Goal: Information Seeking & Learning: Learn about a topic

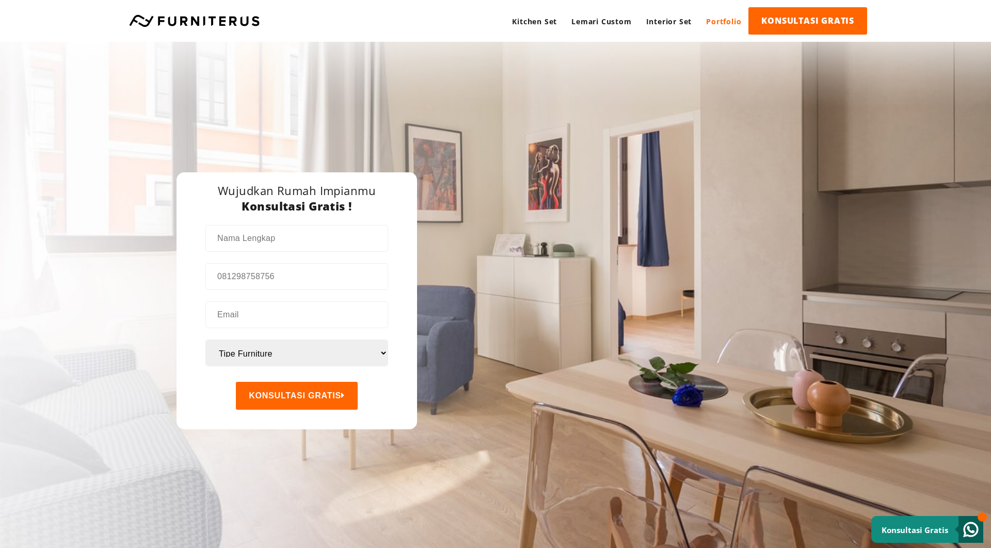
click at [723, 27] on link "Portfolio" at bounding box center [724, 21] width 50 height 28
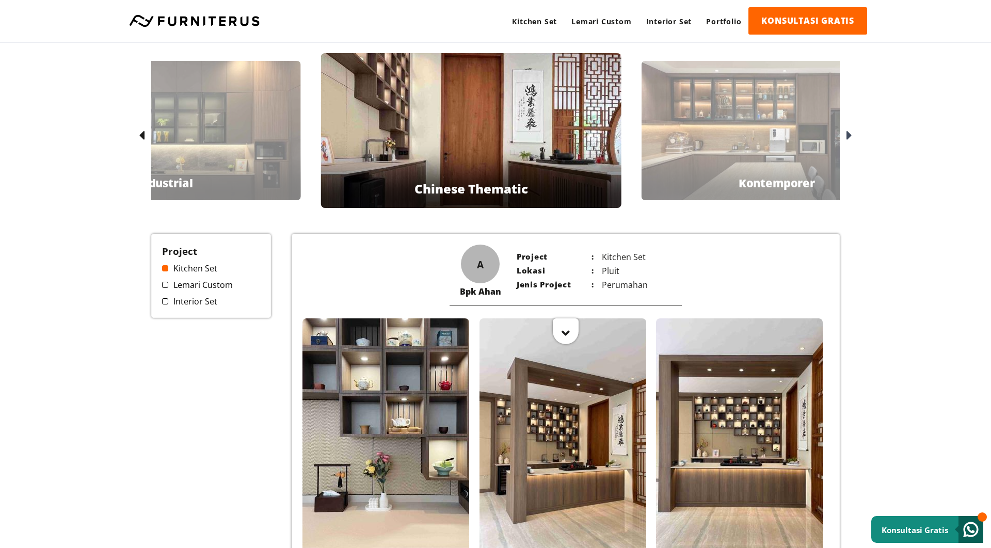
click at [848, 139] on icon at bounding box center [849, 135] width 6 height 15
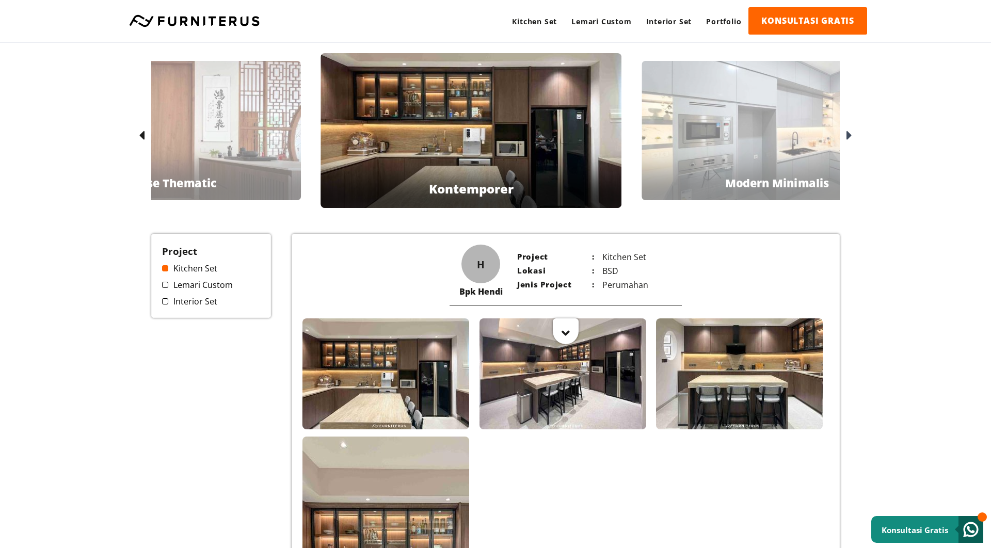
click at [848, 139] on icon at bounding box center [849, 135] width 6 height 15
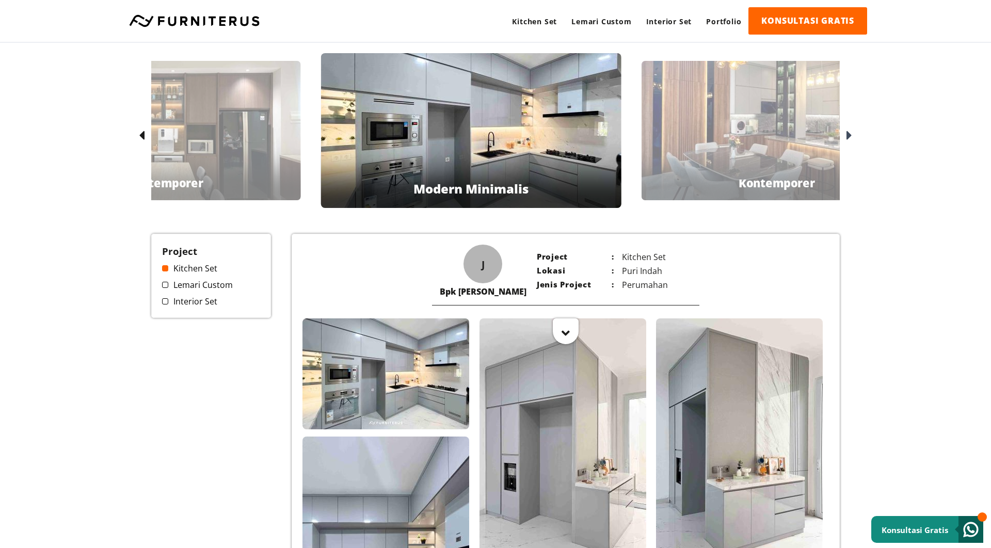
click at [848, 139] on icon at bounding box center [849, 135] width 6 height 15
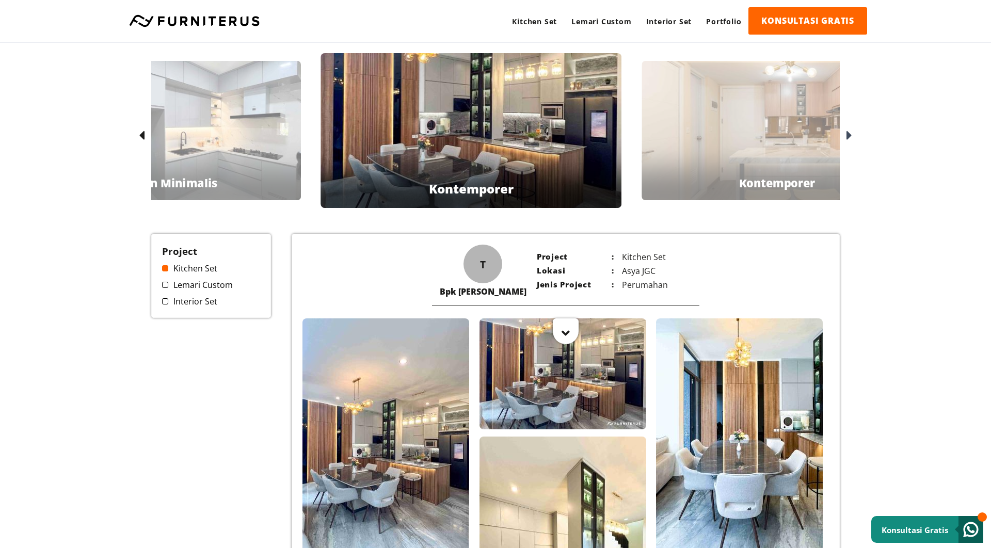
click at [848, 139] on icon at bounding box center [849, 135] width 6 height 15
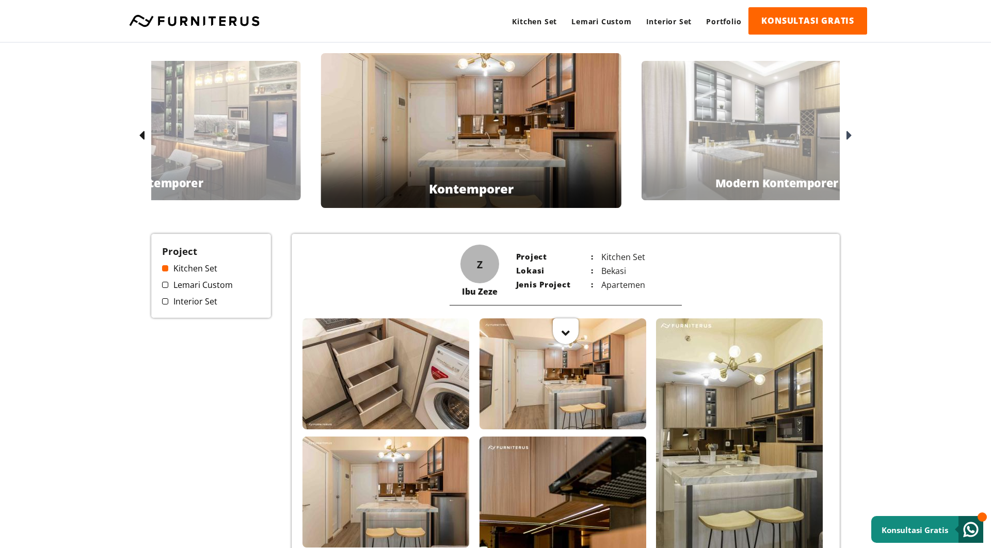
click at [848, 139] on icon at bounding box center [849, 135] width 6 height 15
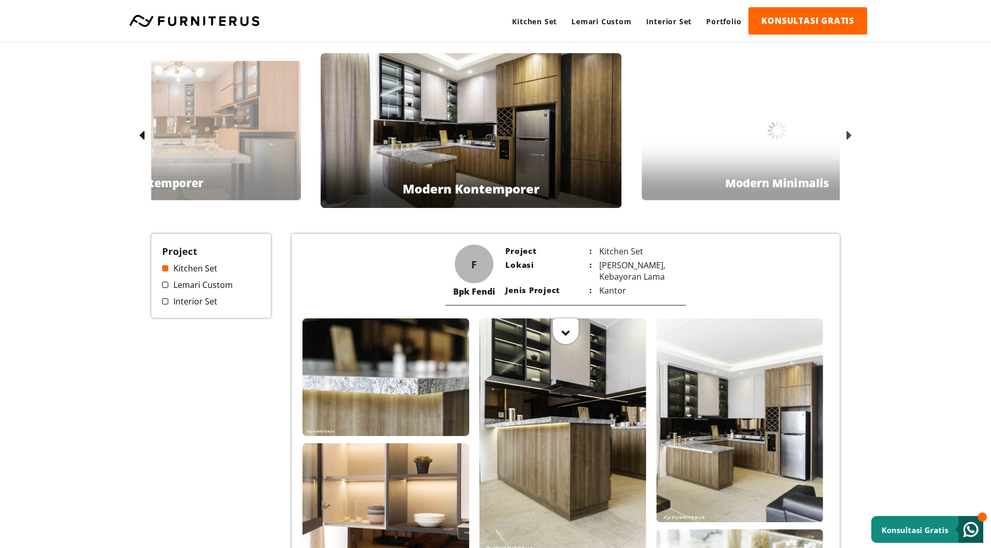
click at [848, 139] on icon at bounding box center [849, 135] width 6 height 15
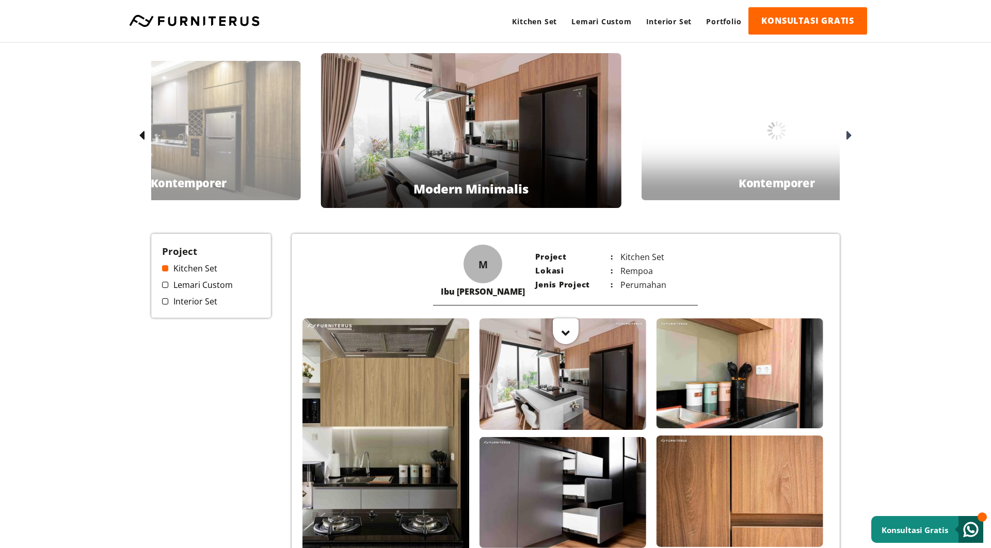
click at [848, 139] on icon at bounding box center [849, 135] width 6 height 15
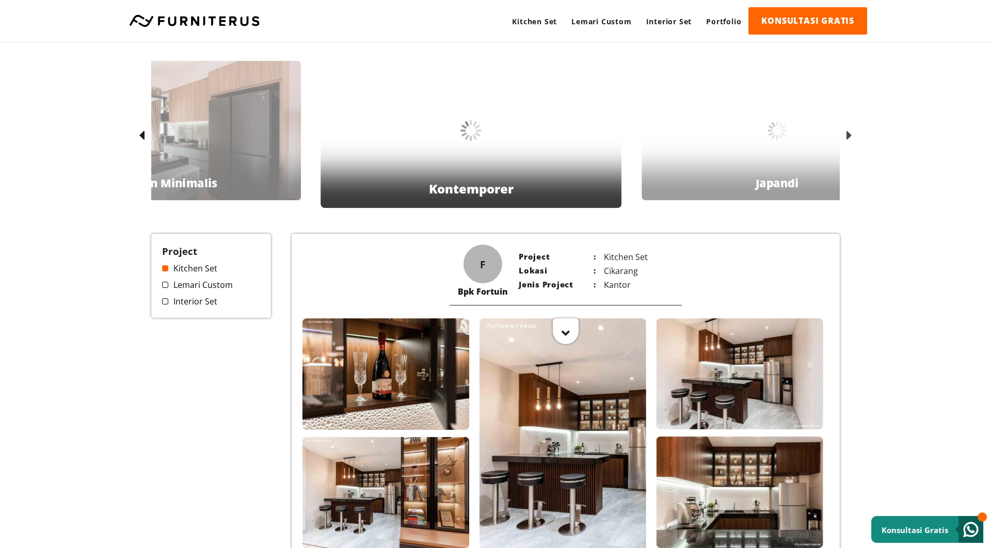
click at [848, 139] on icon at bounding box center [849, 135] width 6 height 15
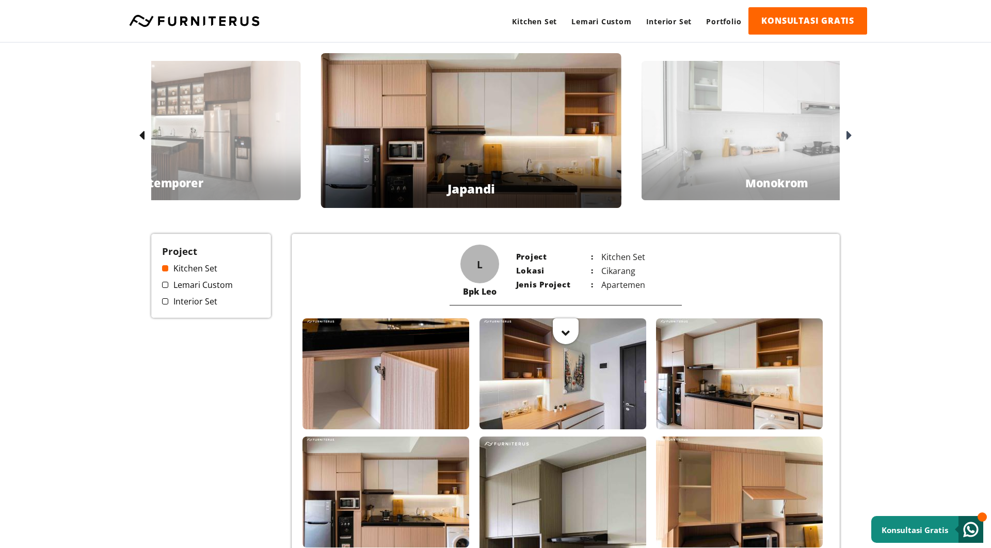
click at [848, 139] on icon at bounding box center [849, 135] width 6 height 15
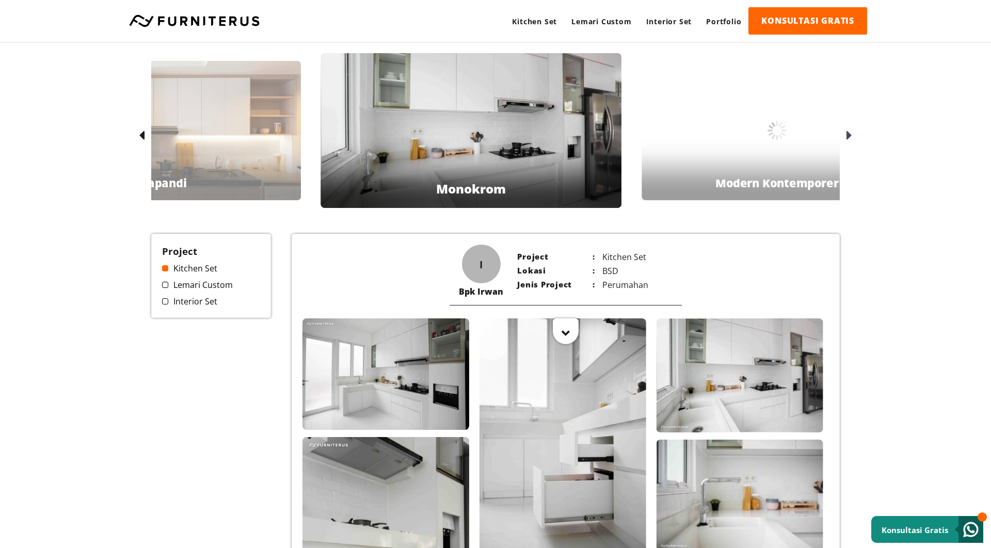
click at [848, 139] on icon at bounding box center [849, 135] width 6 height 15
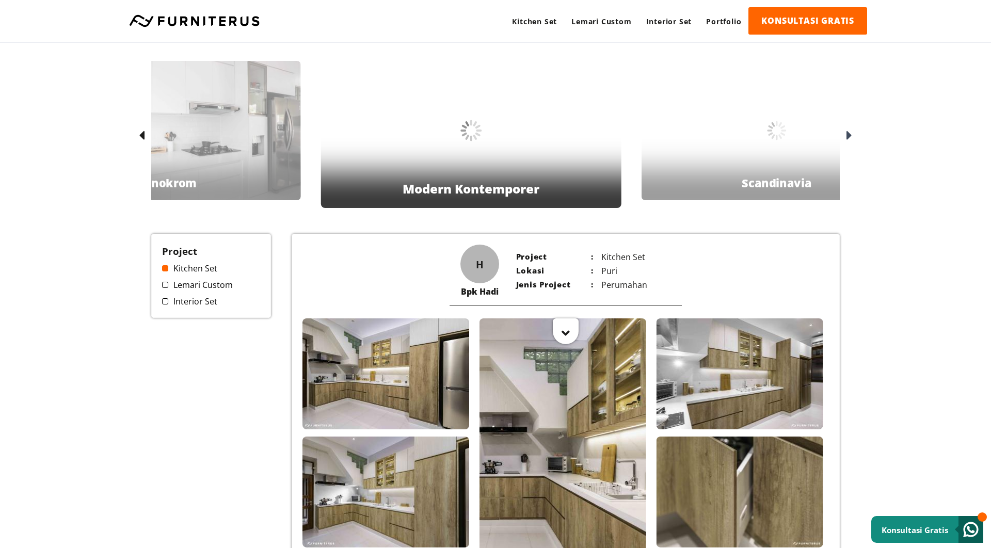
click at [848, 139] on icon at bounding box center [849, 135] width 6 height 15
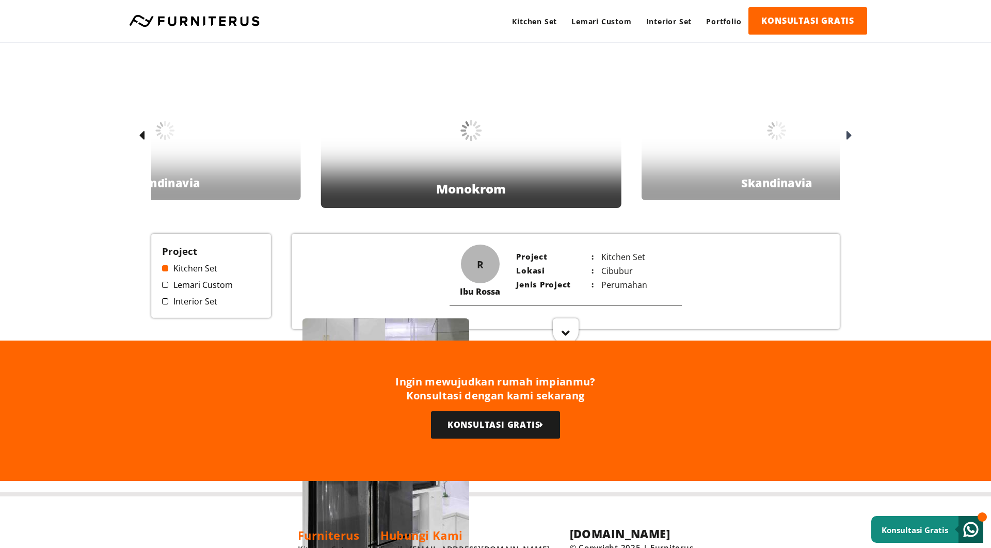
click at [848, 139] on icon at bounding box center [849, 135] width 6 height 15
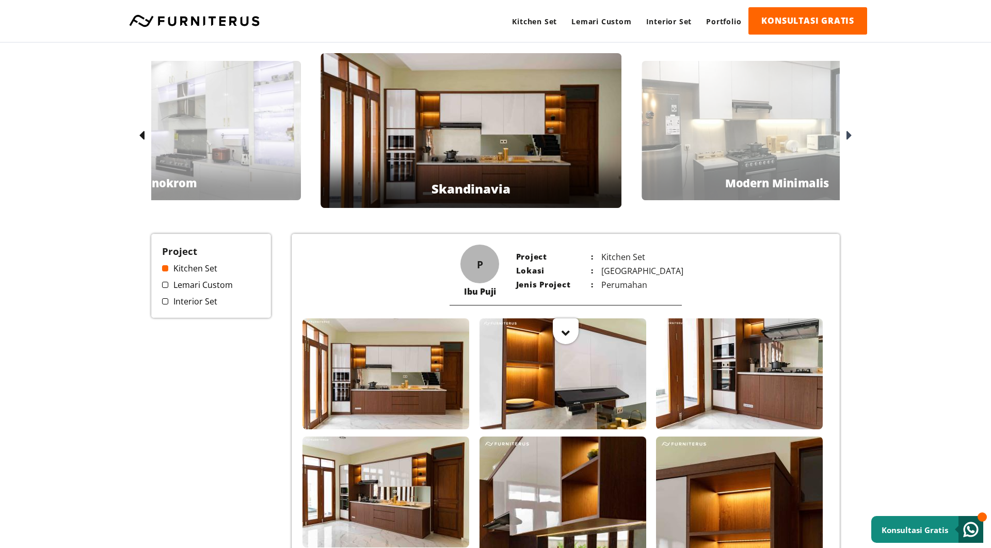
click at [845, 142] on div at bounding box center [847, 135] width 17 height 17
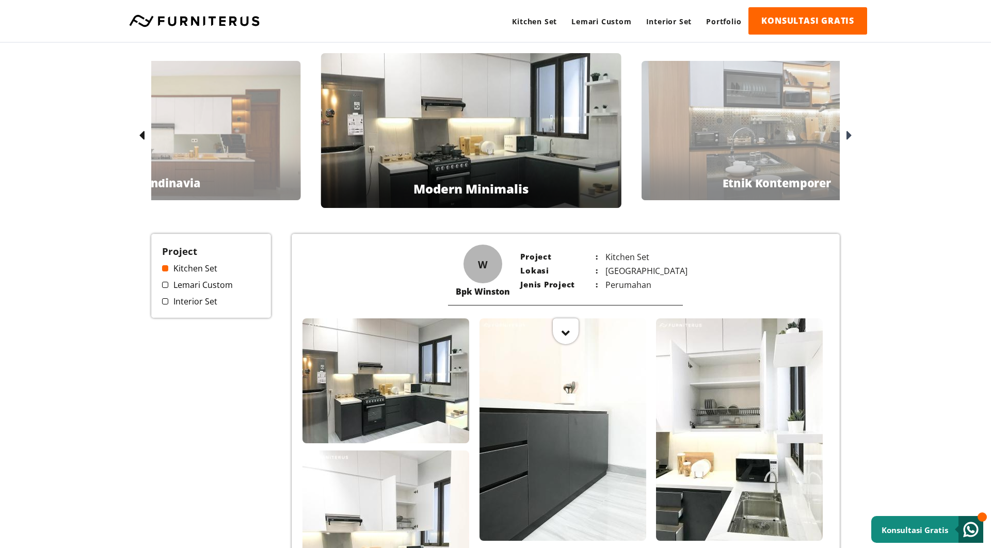
click at [852, 138] on icon at bounding box center [849, 135] width 6 height 15
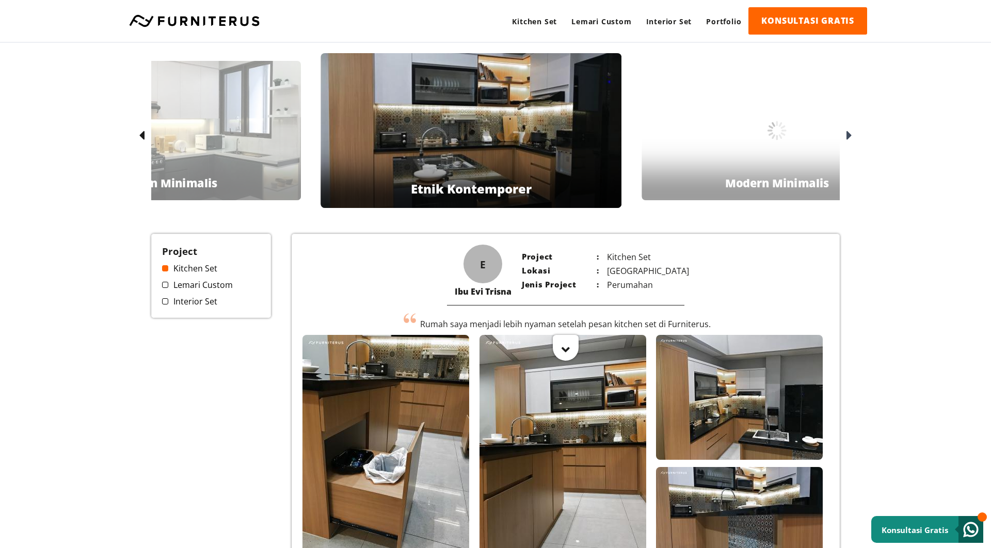
click at [852, 138] on icon at bounding box center [849, 135] width 6 height 15
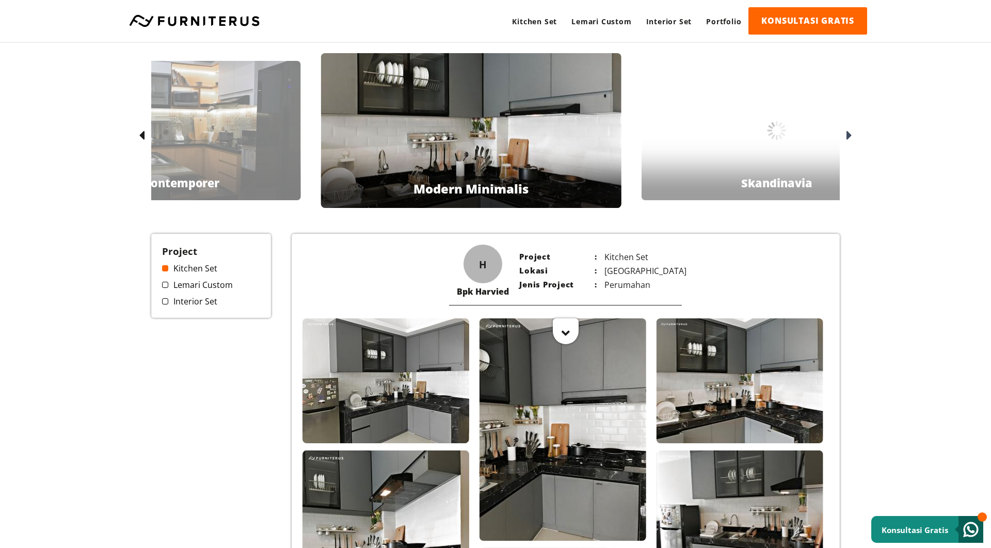
click at [852, 138] on icon at bounding box center [849, 135] width 6 height 15
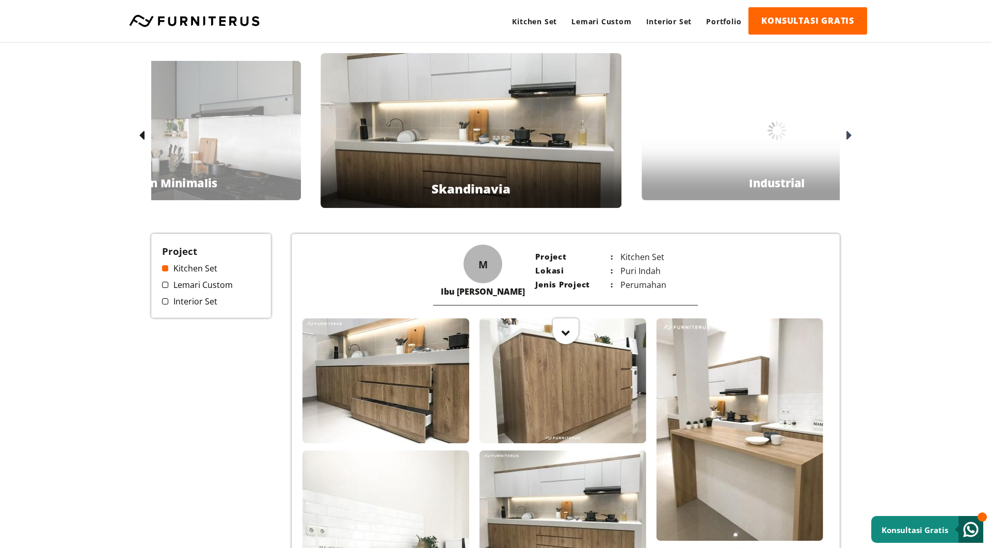
click at [852, 138] on icon at bounding box center [849, 135] width 6 height 15
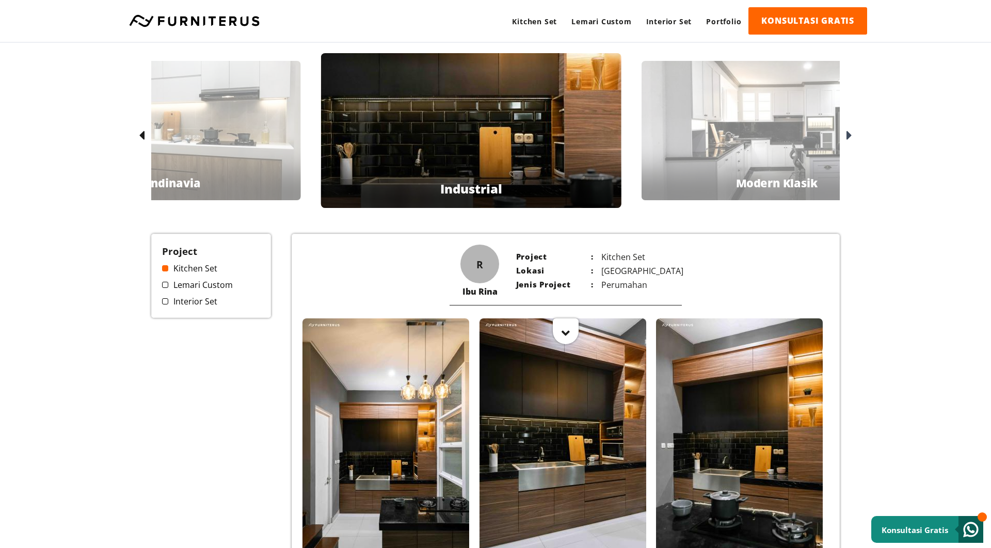
click at [852, 138] on icon at bounding box center [849, 135] width 6 height 15
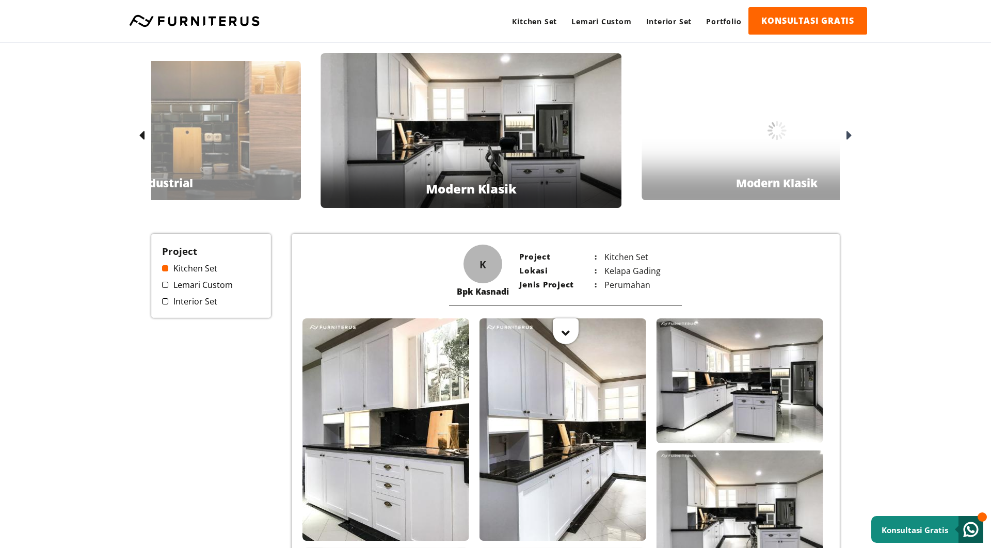
click at [852, 138] on icon at bounding box center [849, 135] width 6 height 15
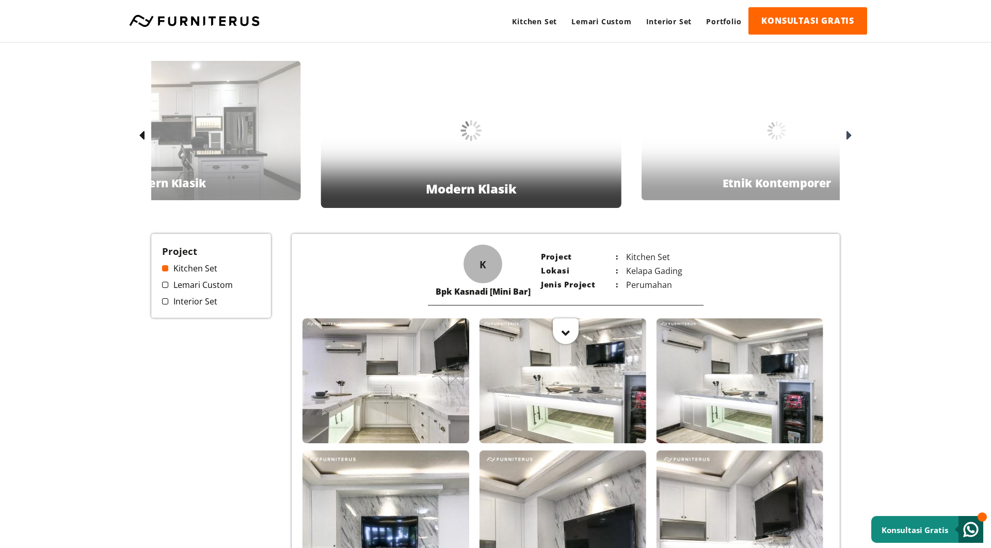
click at [852, 138] on icon at bounding box center [849, 135] width 6 height 15
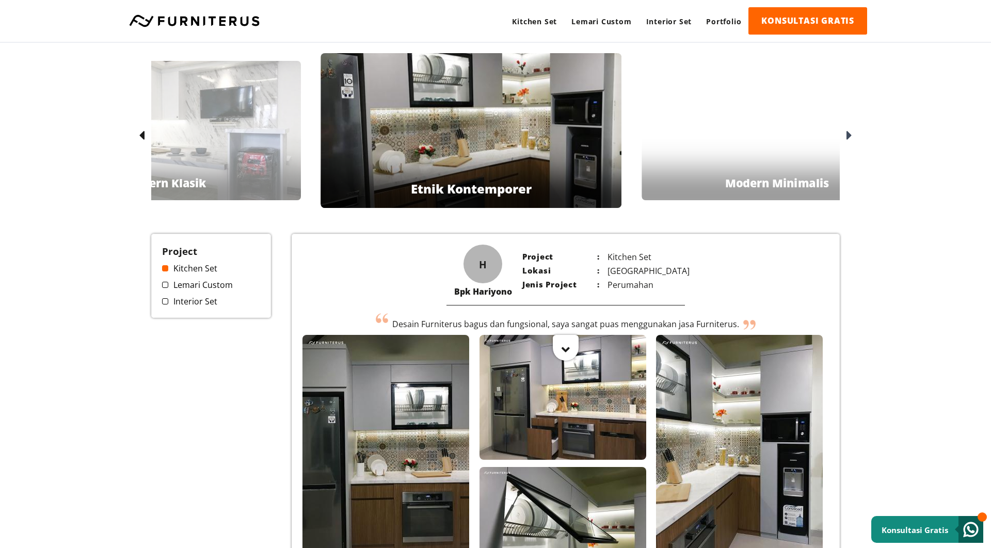
click at [855, 141] on div "Kitchen Set Lemari Custom Interior Set Portfolio. Bpk Bayu Industrial Bpk Ahan …" at bounding box center [495, 423] width 743 height 761
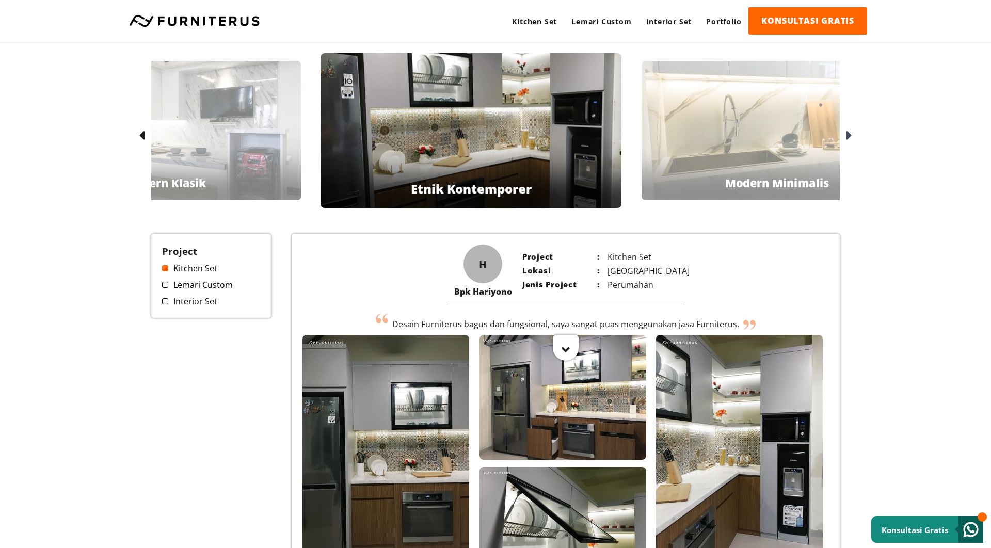
click at [855, 141] on div "Kitchen Set Lemari Custom Interior Set Portfolio. Bpk Bayu Industrial Bpk Ahan …" at bounding box center [495, 423] width 743 height 761
click at [855, 137] on div at bounding box center [847, 135] width 17 height 17
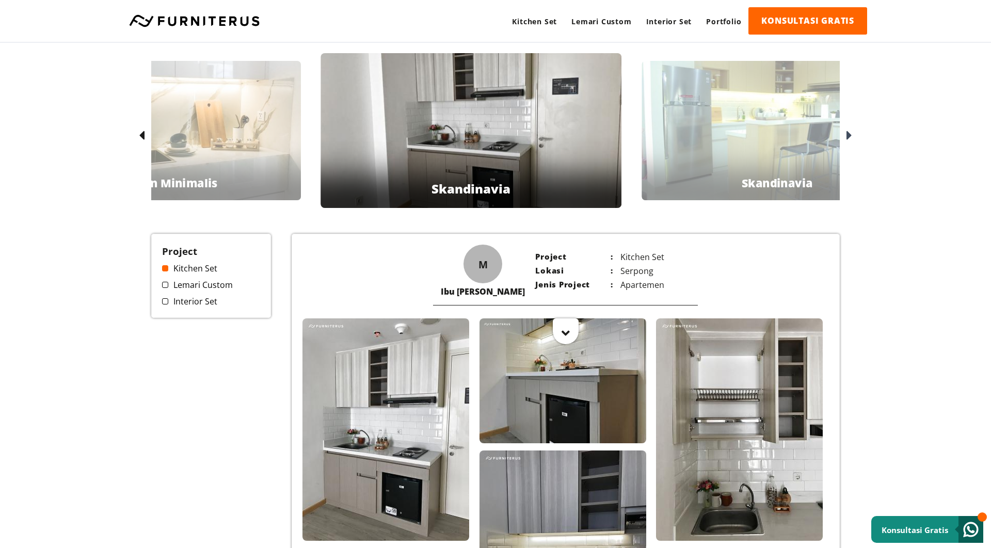
click at [855, 137] on div at bounding box center [847, 135] width 17 height 17
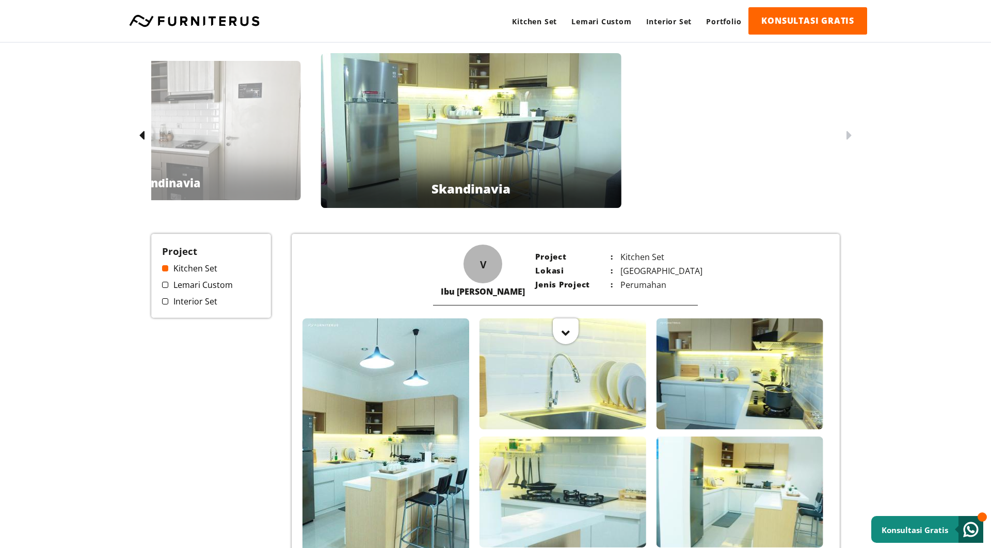
click at [855, 137] on div at bounding box center [847, 135] width 17 height 17
click at [531, 149] on div "Ibu Vivie Skandinavia" at bounding box center [470, 130] width 301 height 155
click at [258, 139] on div "Ibu Meggy Skandinavia" at bounding box center [165, 130] width 270 height 139
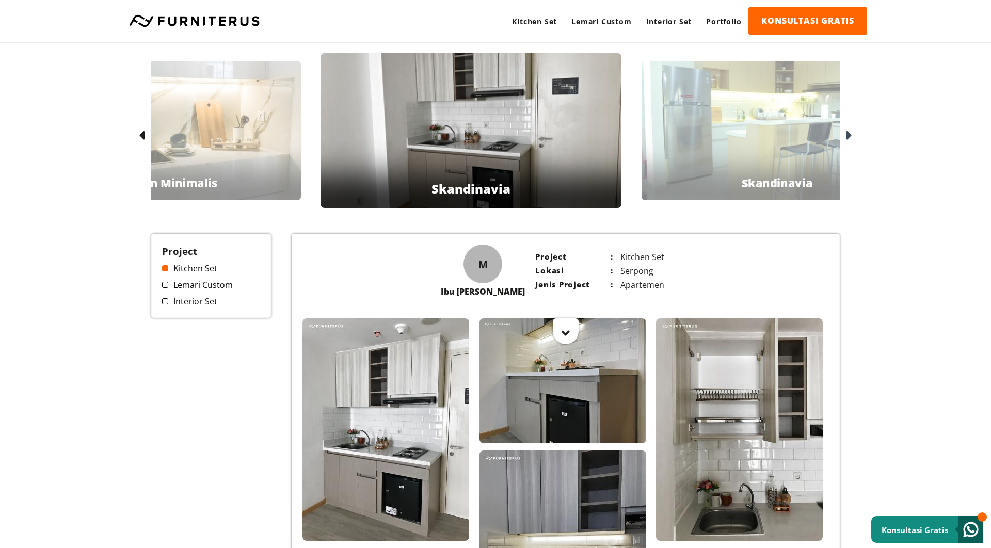
click at [295, 126] on div "Ibu Esther Modern Minimalis" at bounding box center [165, 130] width 270 height 139
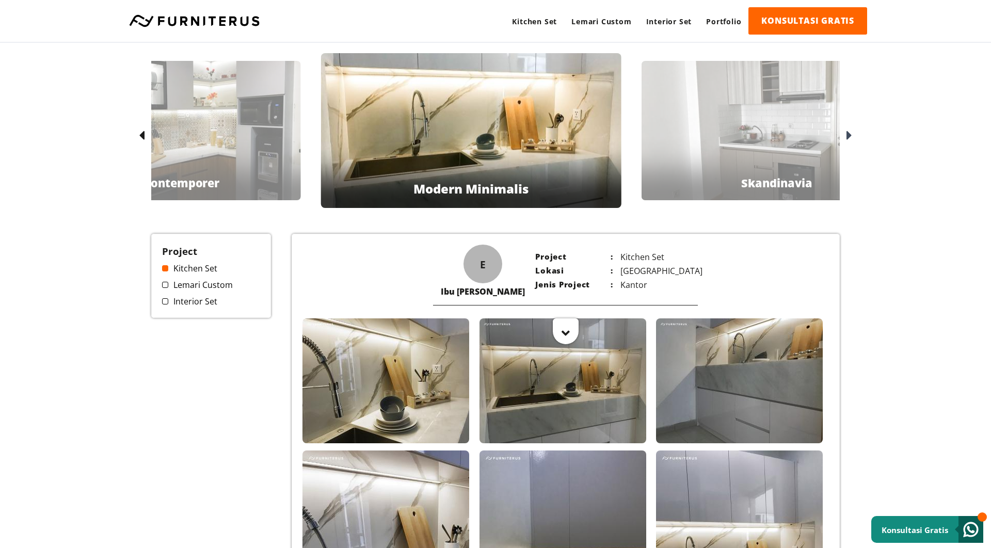
click at [671, 171] on div at bounding box center [776, 196] width 405 height 52
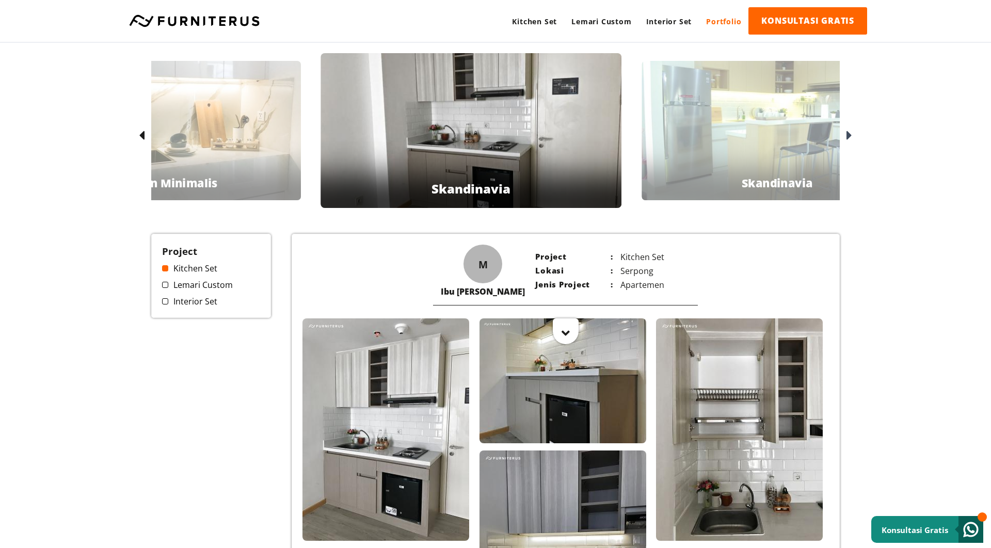
click at [728, 20] on link "Portfolio" at bounding box center [724, 21] width 50 height 28
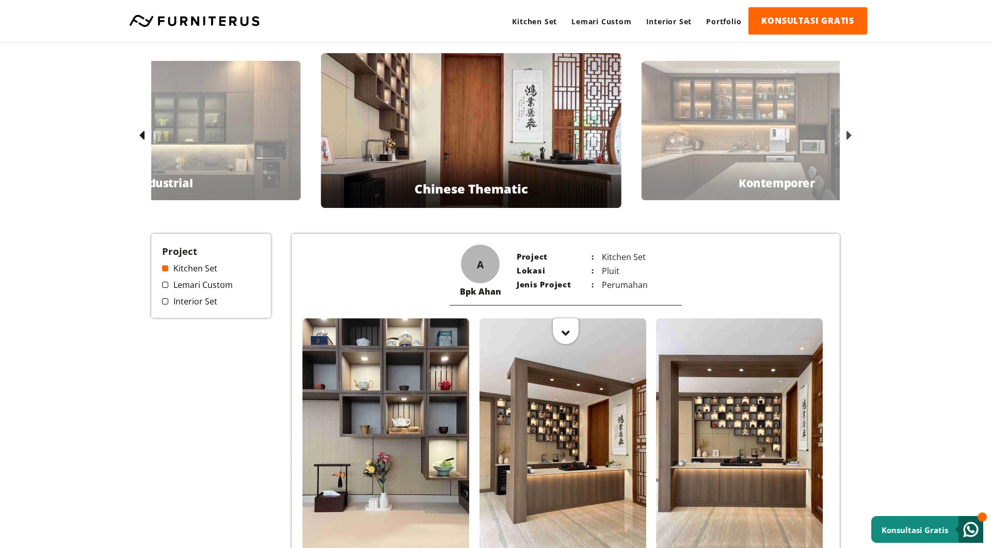
click at [176, 292] on ul "Kitchen Set Lemari Custom Interior Set" at bounding box center [211, 285] width 98 height 44
click at [170, 304] on link "Interior Set" at bounding box center [211, 301] width 98 height 11
click at [167, 304] on span at bounding box center [165, 301] width 6 height 6
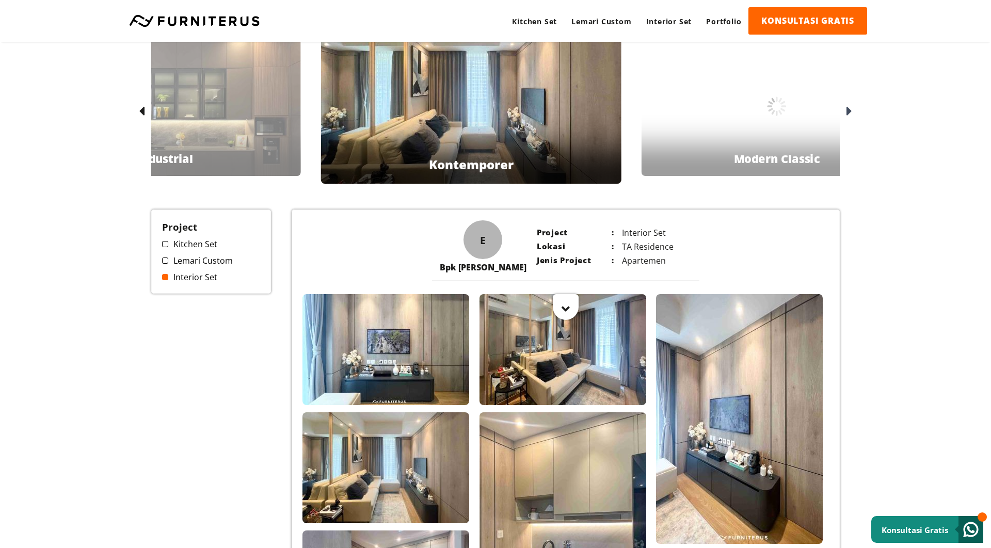
click at [142, 110] on icon at bounding box center [142, 111] width 6 height 15
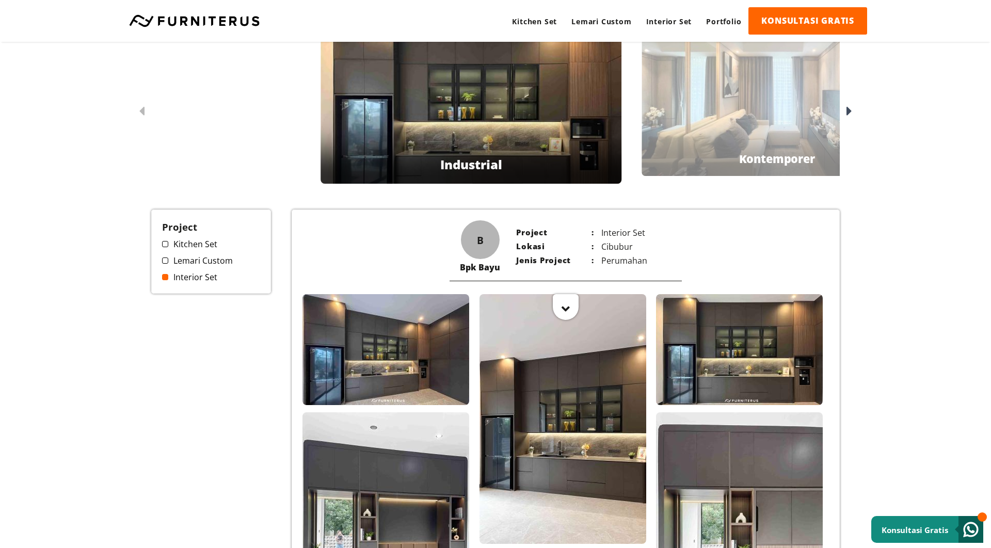
click at [853, 112] on div at bounding box center [847, 111] width 17 height 17
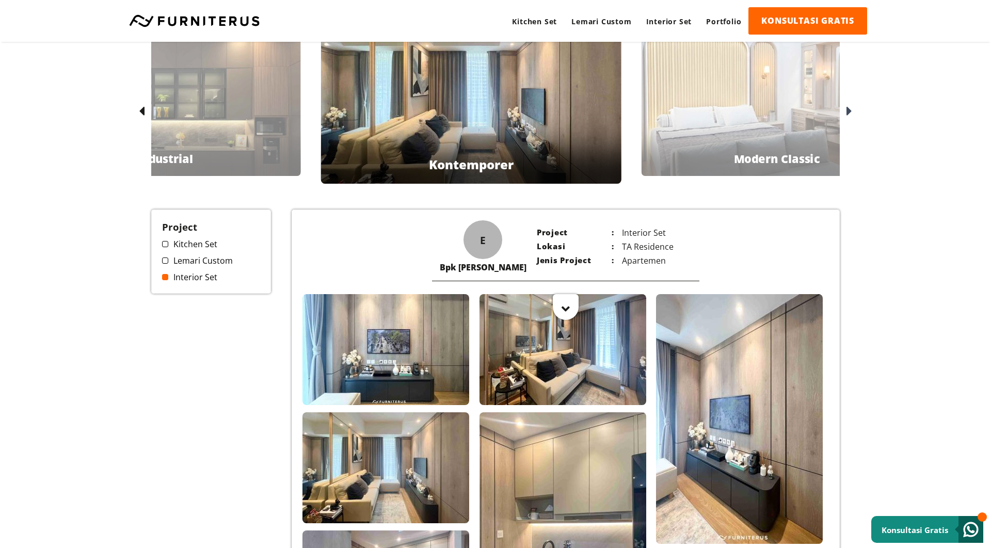
click at [853, 112] on div at bounding box center [847, 111] width 17 height 17
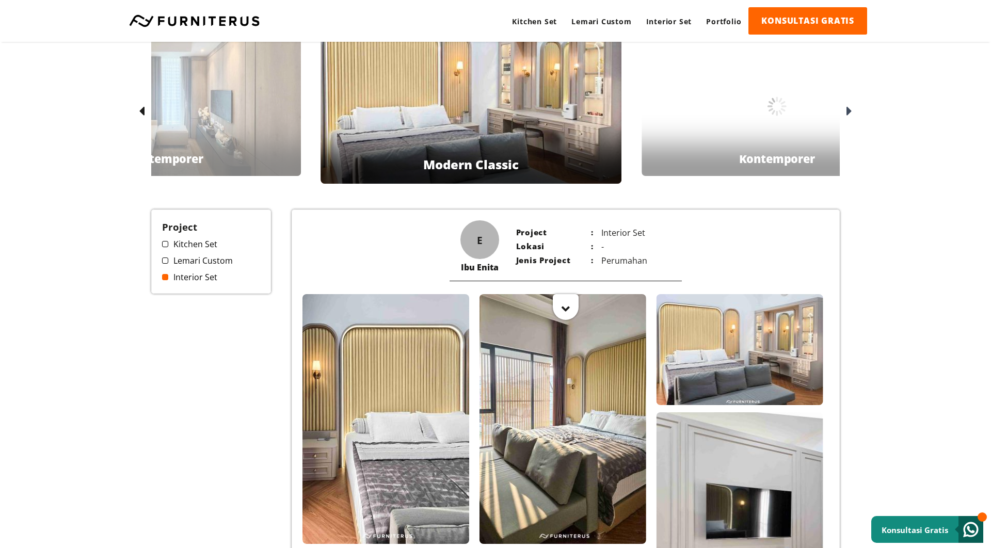
click at [853, 112] on div at bounding box center [847, 111] width 17 height 17
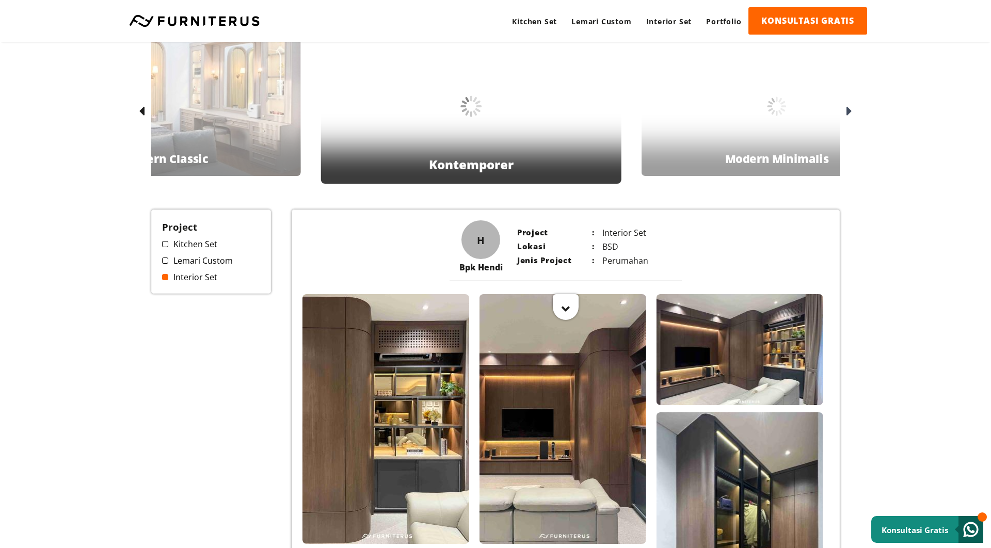
click at [853, 112] on div at bounding box center [847, 111] width 17 height 17
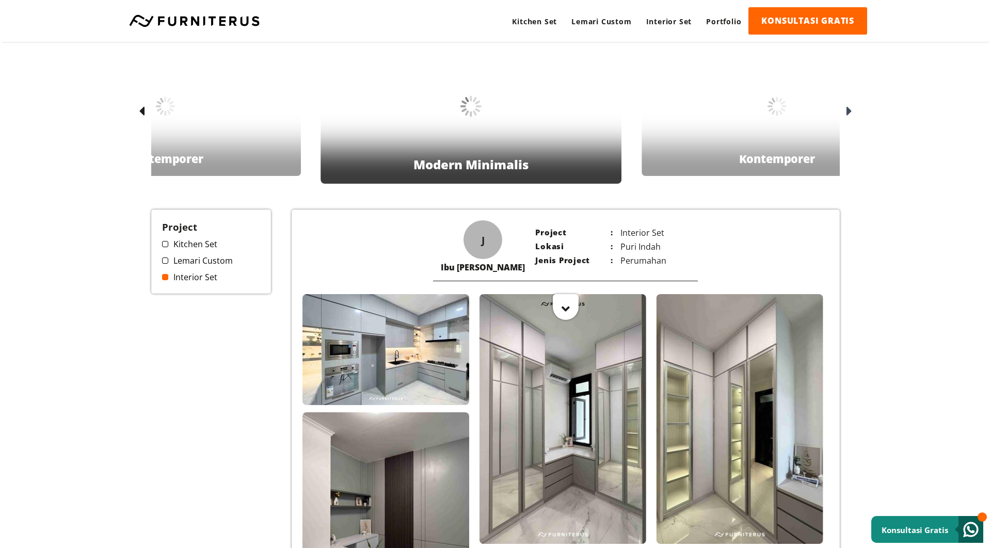
click at [853, 112] on div at bounding box center [847, 111] width 17 height 17
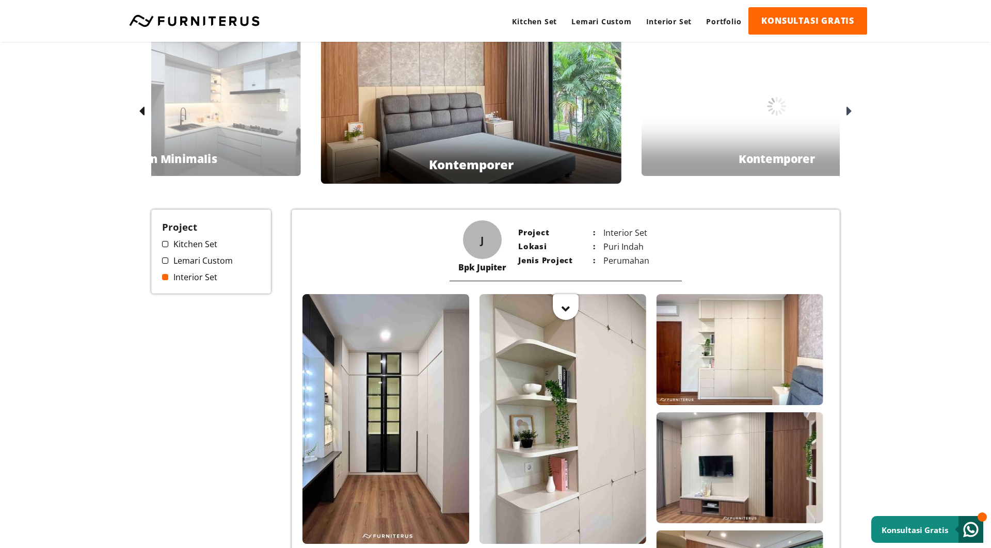
click at [853, 112] on div at bounding box center [847, 111] width 17 height 17
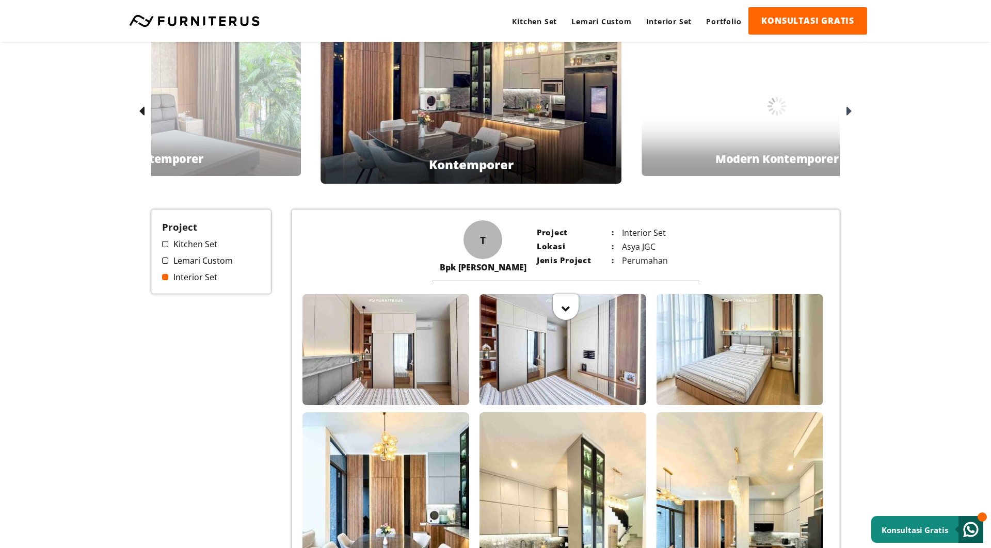
click at [853, 112] on div at bounding box center [847, 111] width 17 height 17
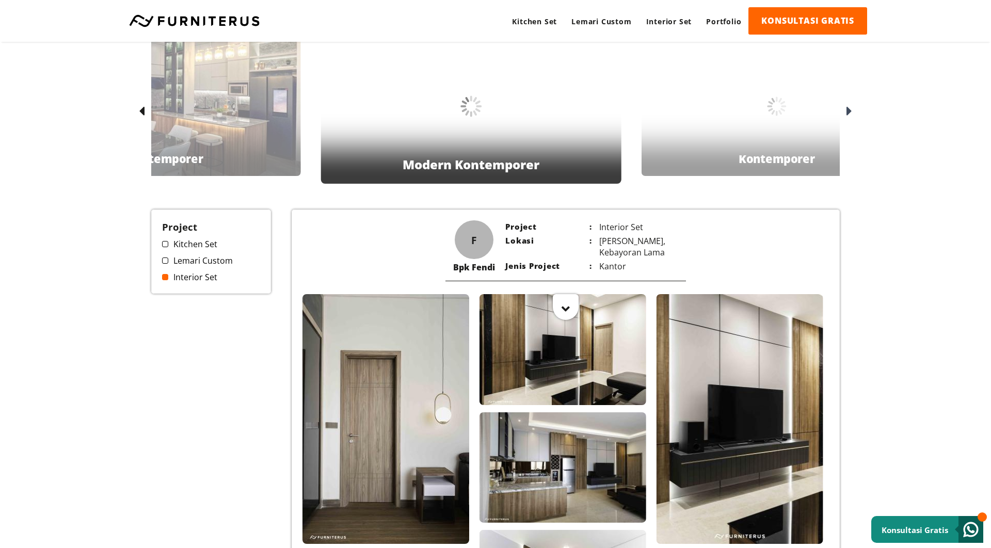
click at [853, 112] on div at bounding box center [847, 111] width 17 height 17
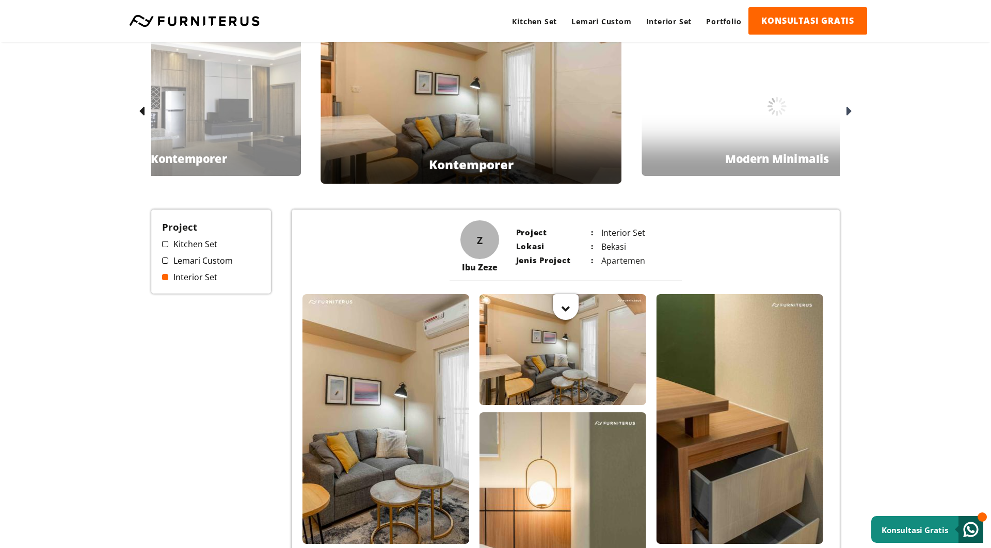
click at [853, 112] on div at bounding box center [847, 111] width 17 height 17
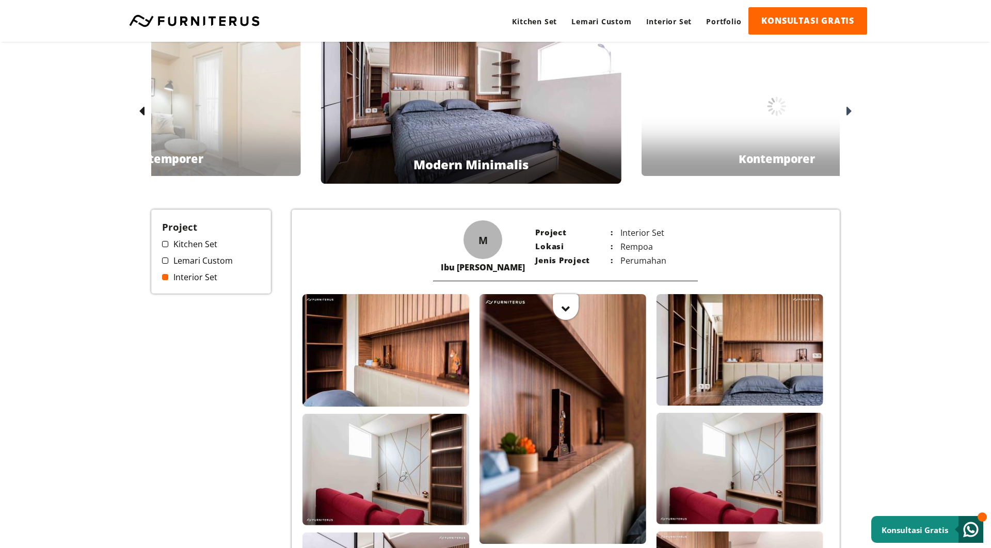
click at [853, 112] on div at bounding box center [847, 111] width 17 height 17
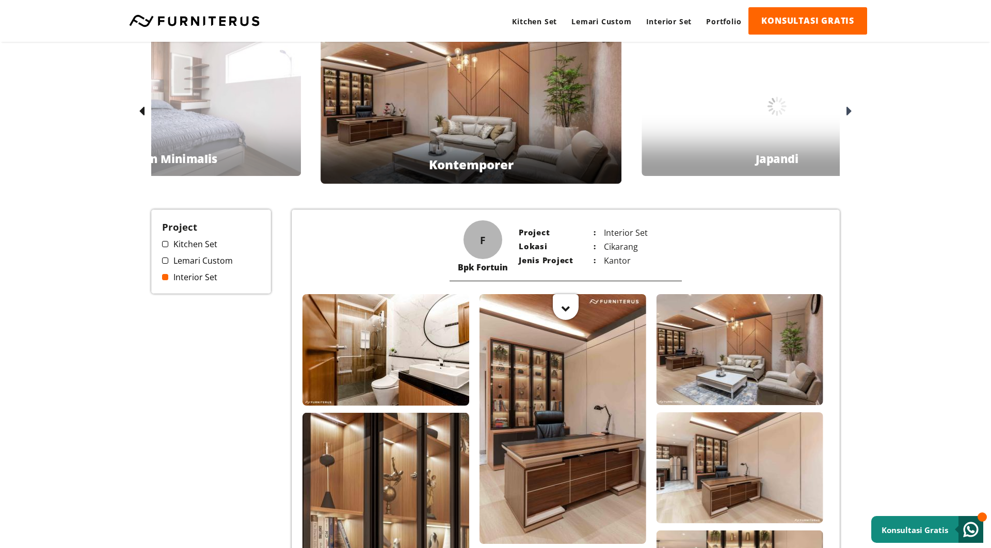
click at [853, 112] on div at bounding box center [847, 111] width 17 height 17
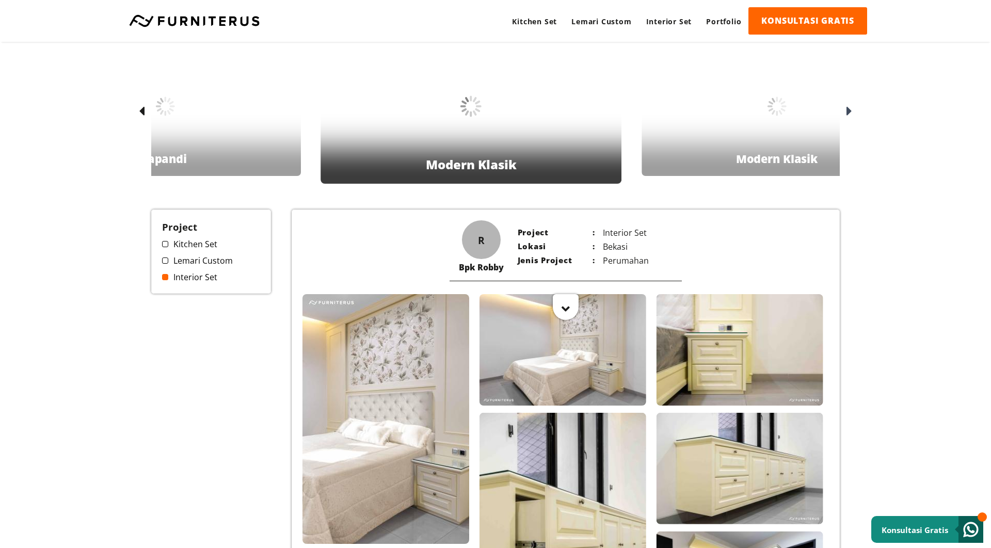
click at [853, 112] on div at bounding box center [847, 111] width 17 height 17
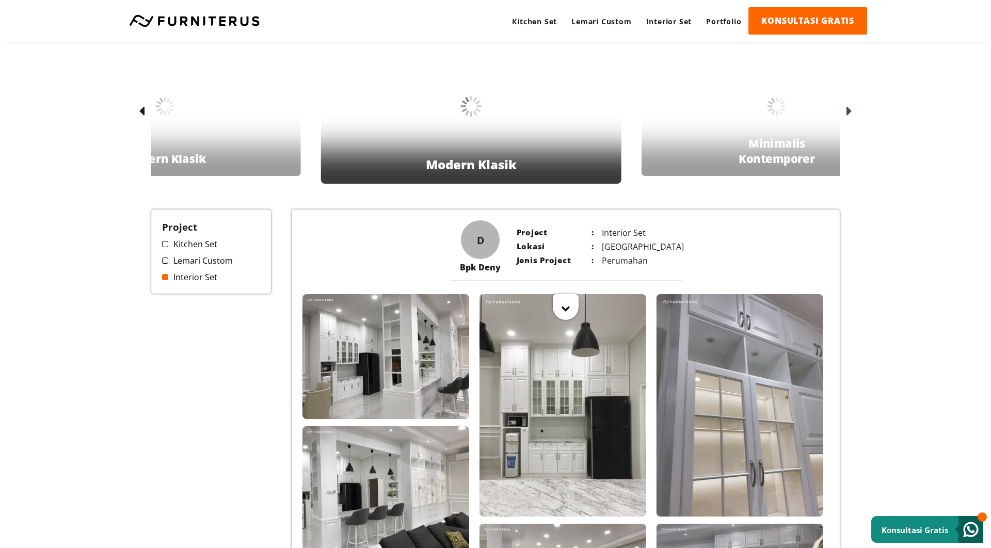
click at [853, 112] on div at bounding box center [847, 111] width 17 height 17
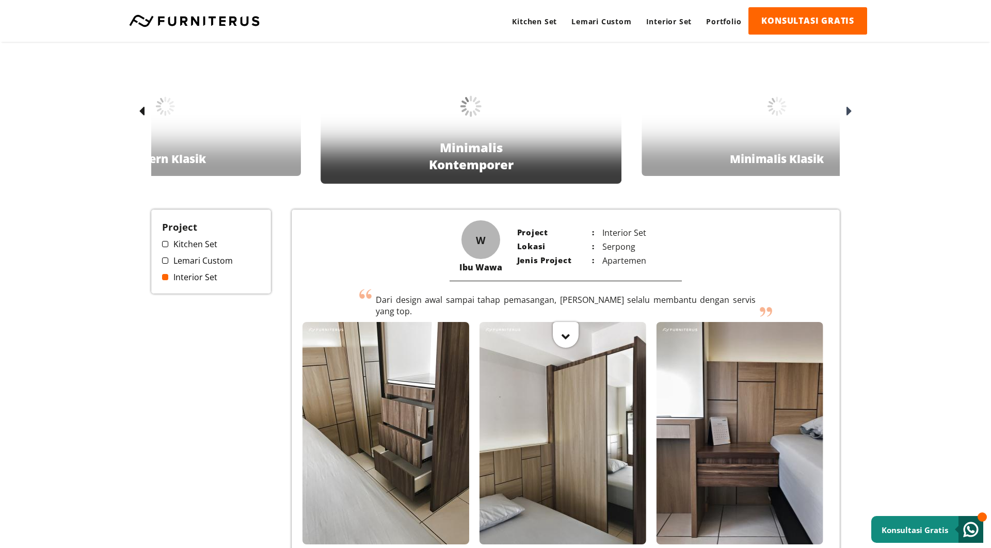
click at [853, 112] on div at bounding box center [847, 111] width 17 height 17
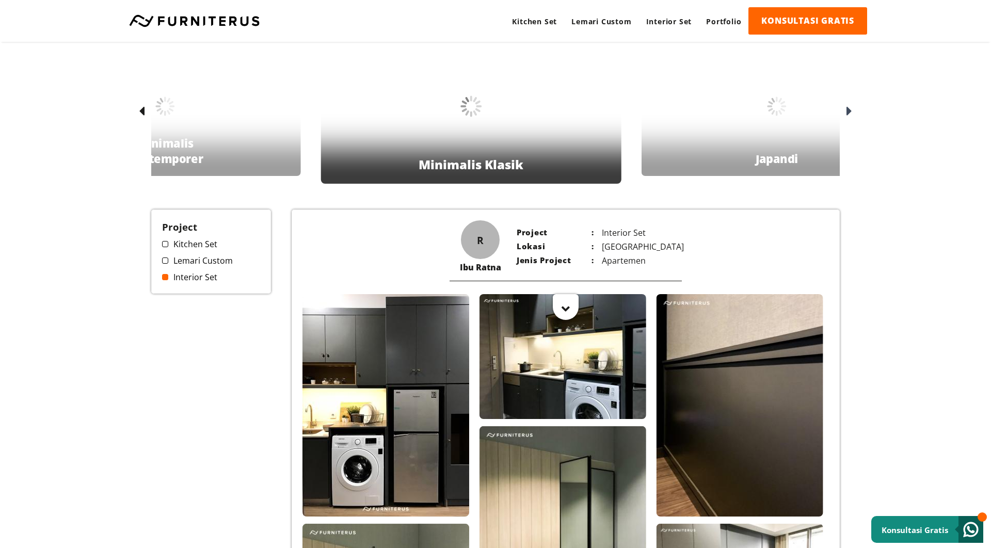
click at [853, 112] on div at bounding box center [847, 111] width 17 height 17
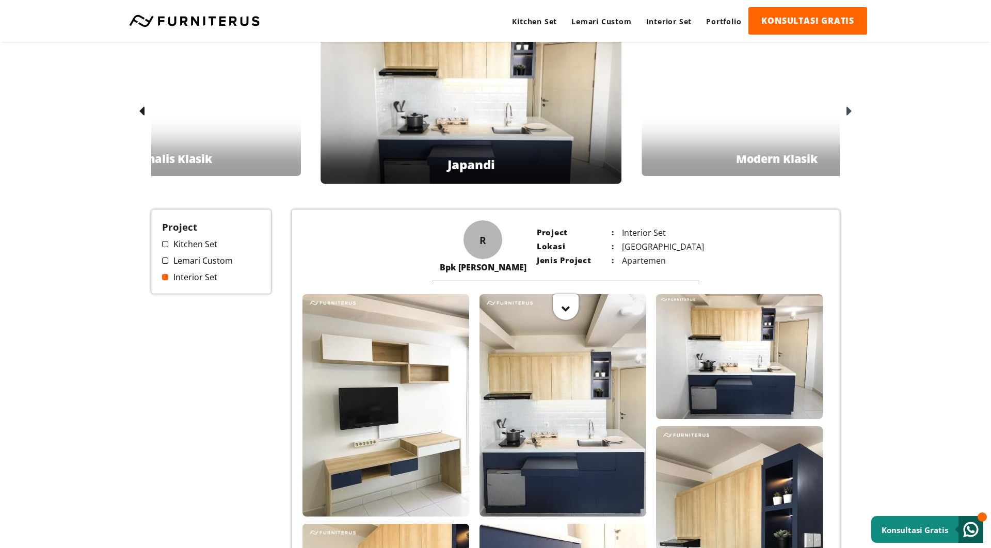
click at [853, 112] on div at bounding box center [847, 111] width 17 height 17
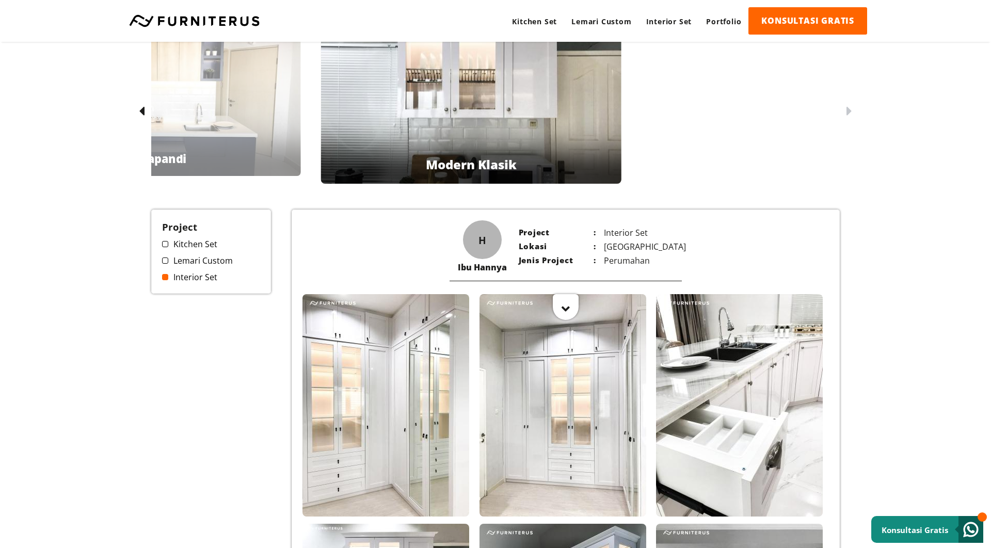
click at [853, 112] on div at bounding box center [847, 111] width 17 height 17
click at [845, 115] on div at bounding box center [847, 111] width 17 height 17
click at [141, 107] on icon at bounding box center [142, 111] width 6 height 15
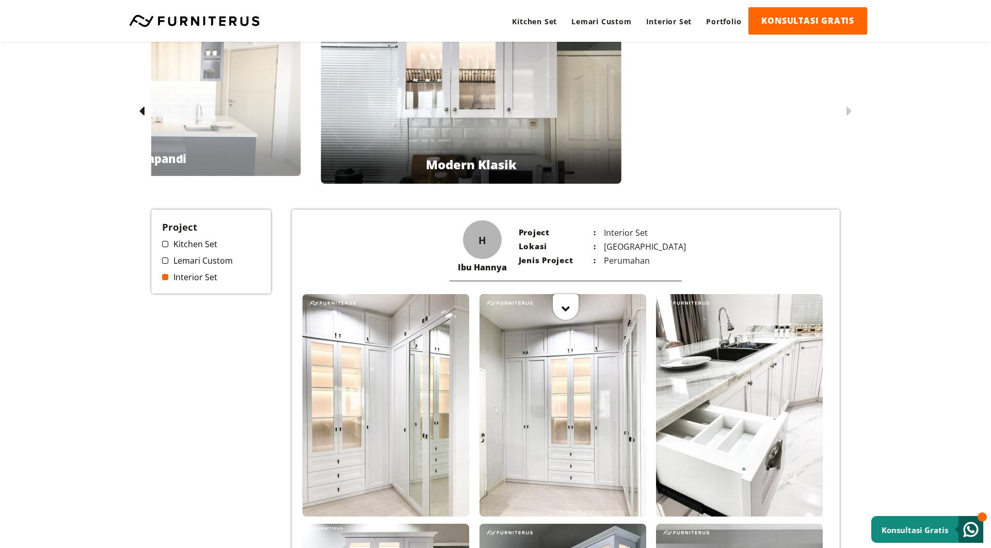
click at [141, 107] on icon at bounding box center [142, 111] width 6 height 15
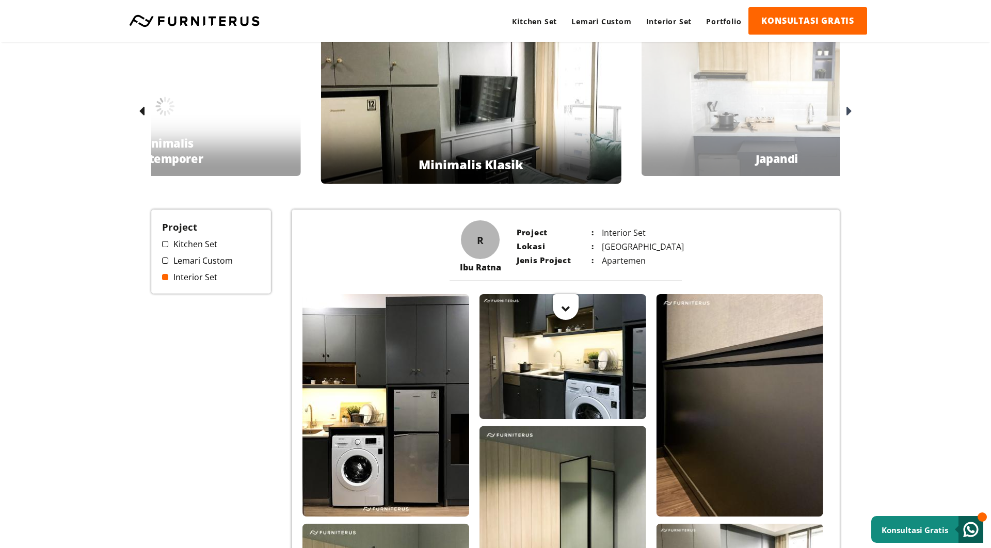
click at [141, 107] on icon at bounding box center [142, 111] width 6 height 15
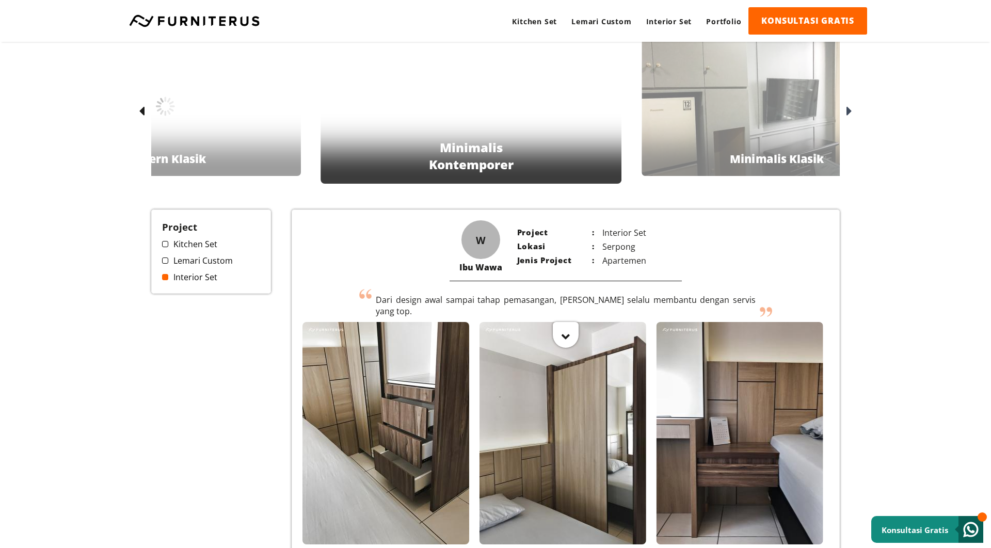
click at [141, 107] on icon at bounding box center [142, 111] width 6 height 15
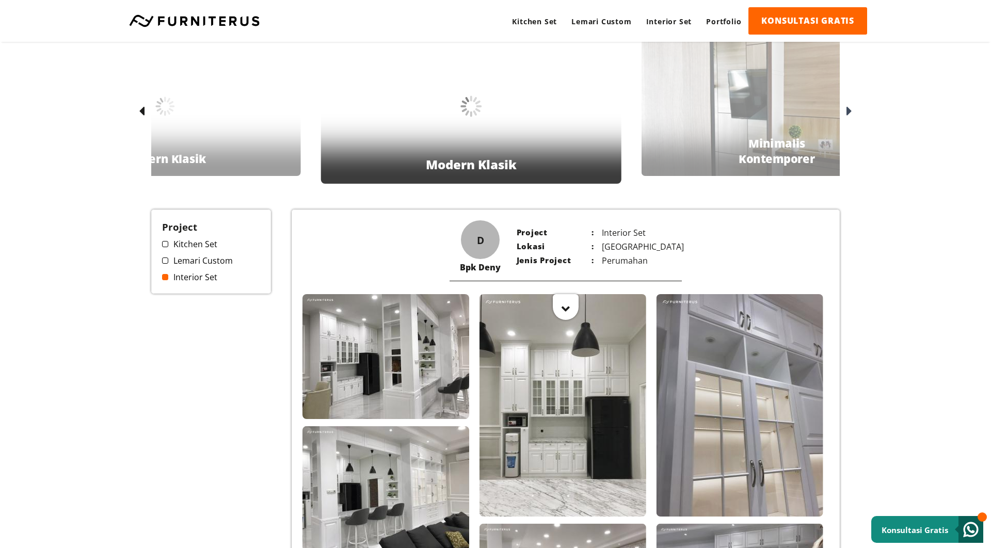
click at [141, 107] on icon at bounding box center [142, 111] width 6 height 15
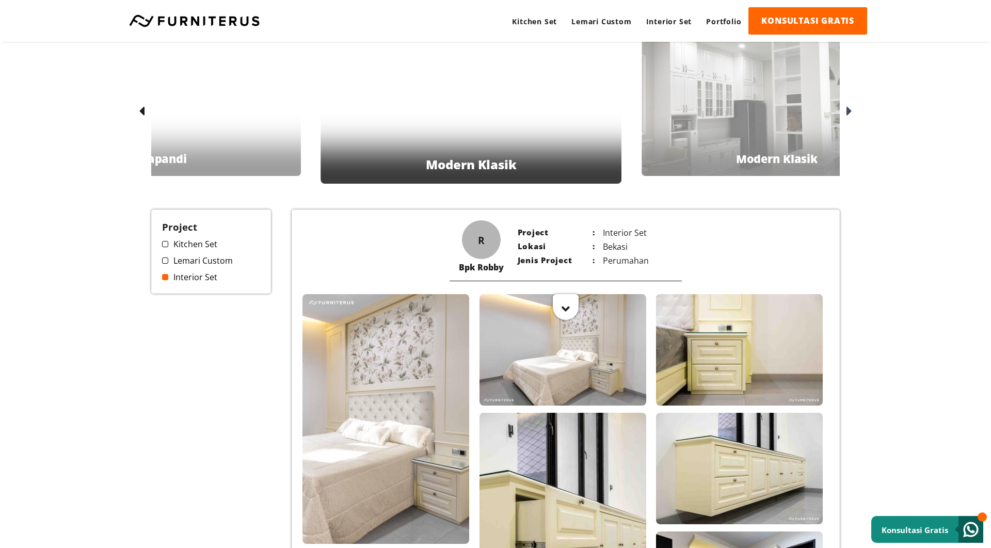
click at [141, 107] on icon at bounding box center [142, 111] width 6 height 15
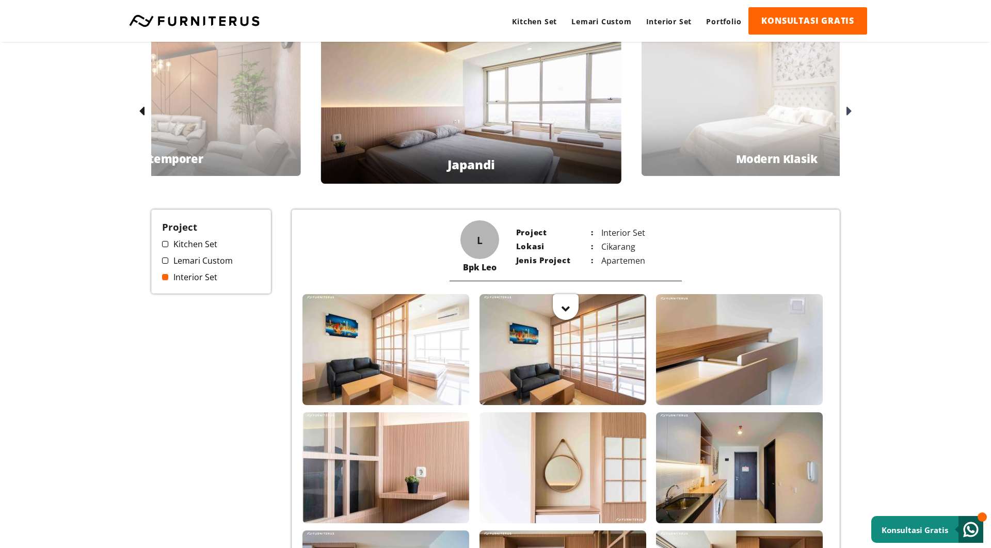
click at [141, 107] on icon at bounding box center [142, 111] width 6 height 15
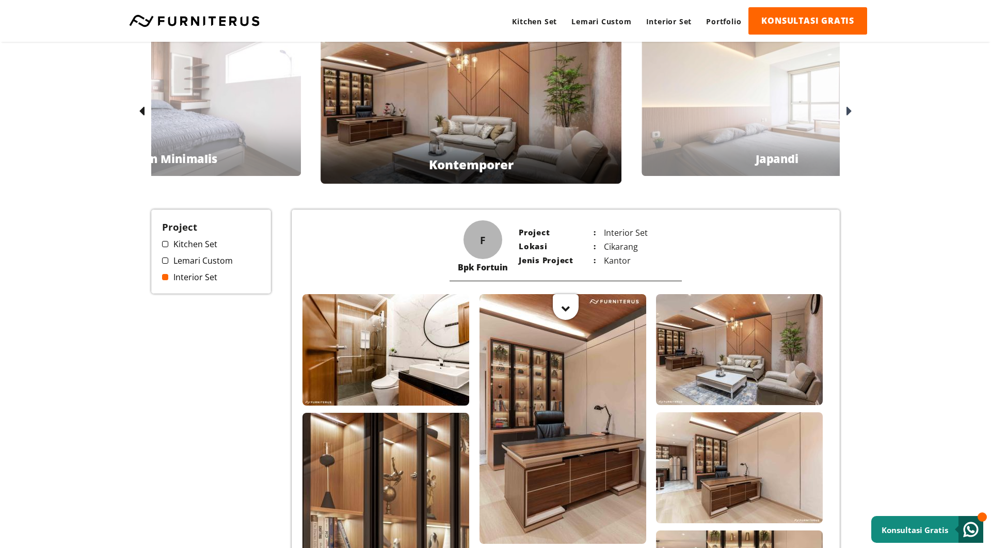
click at [141, 107] on icon at bounding box center [142, 111] width 6 height 15
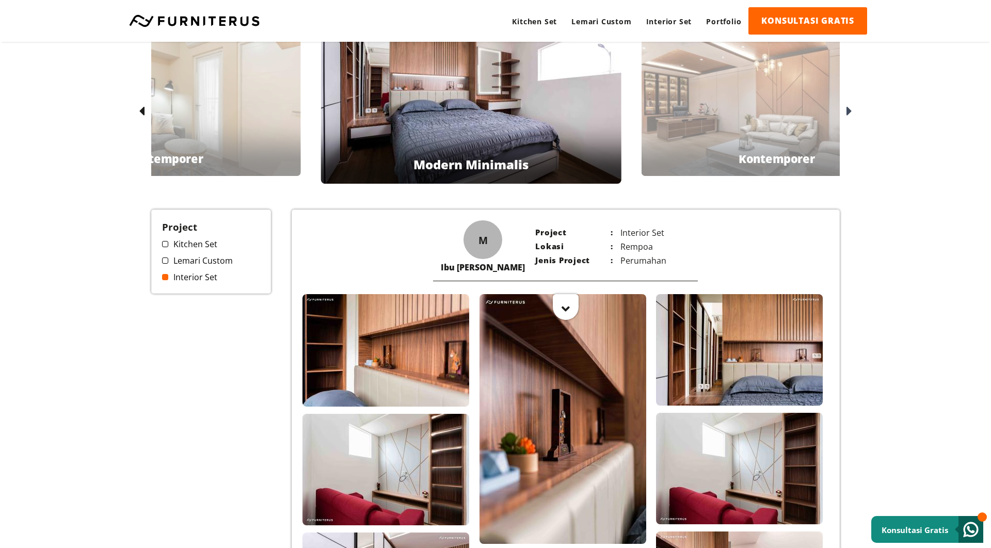
click at [141, 107] on icon at bounding box center [142, 111] width 6 height 15
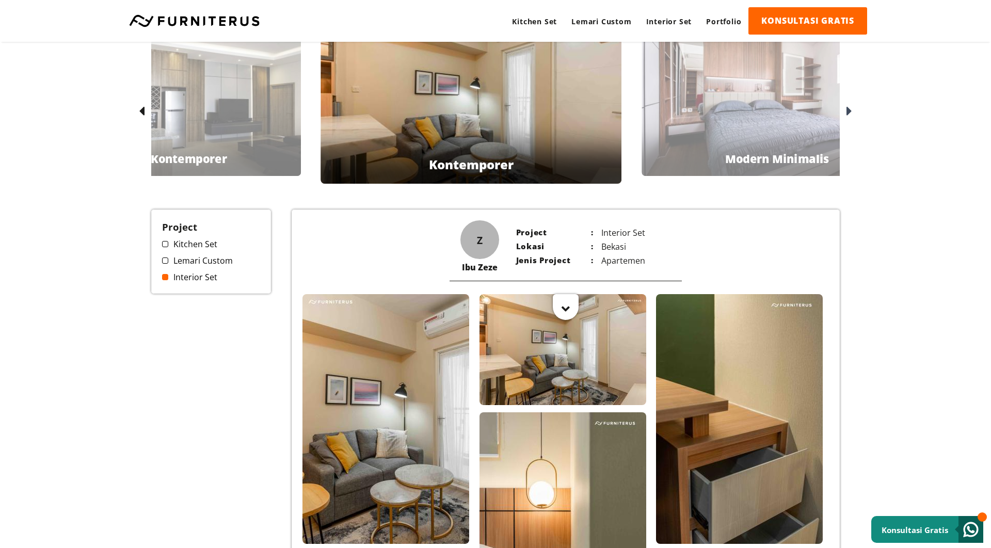
click at [141, 107] on icon at bounding box center [142, 111] width 6 height 15
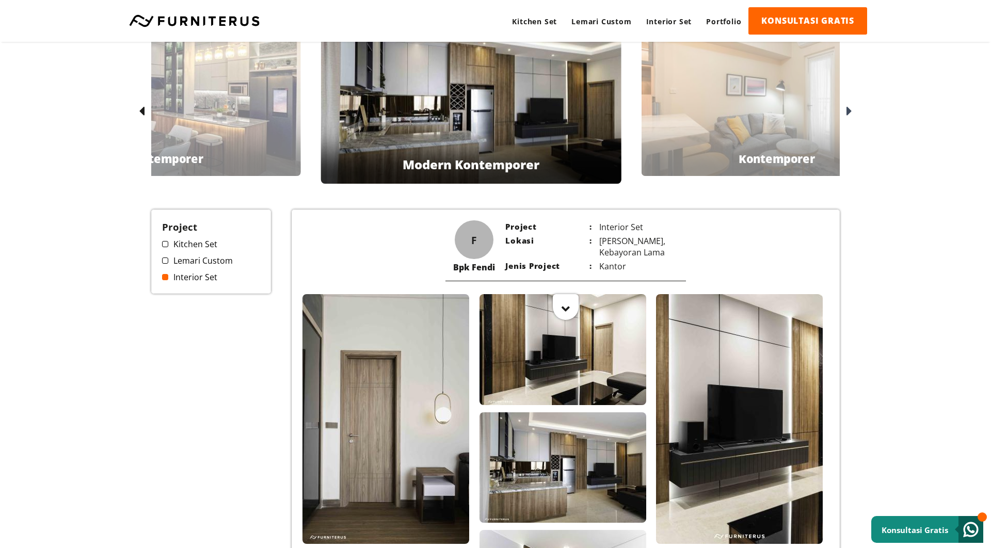
click at [492, 153] on div "Bpk Fendi Modern Kontemporer" at bounding box center [470, 164] width 149 height 23
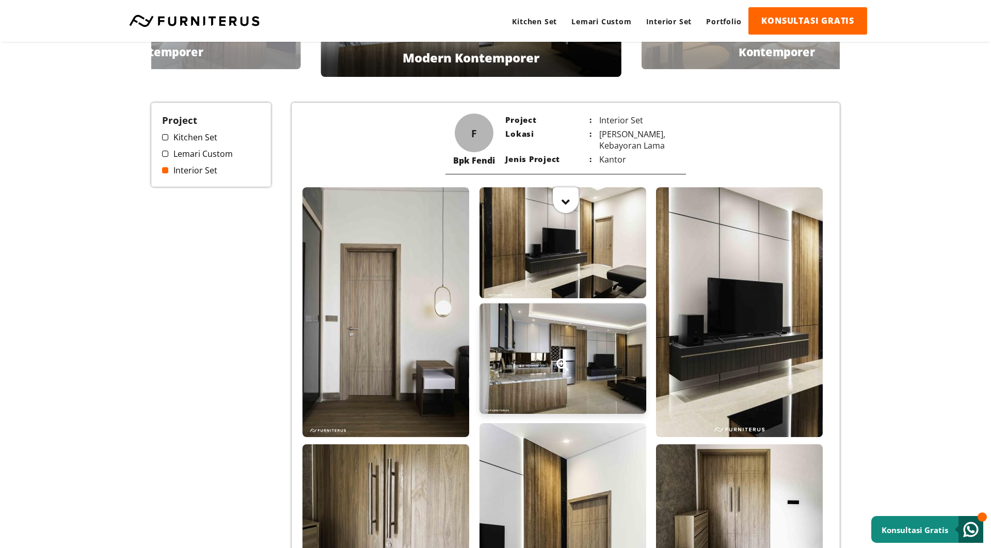
scroll to position [168, 0]
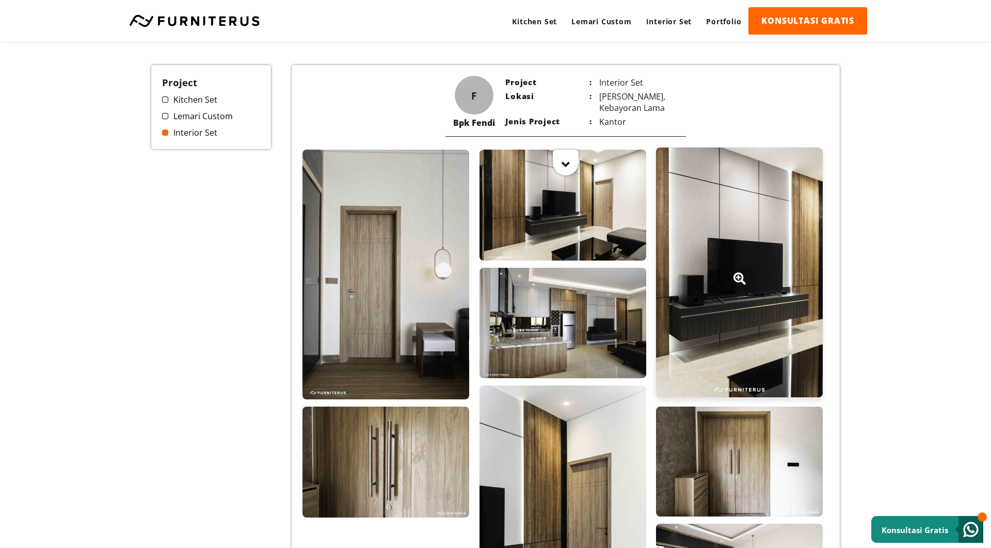
click at [709, 243] on div at bounding box center [739, 273] width 167 height 250
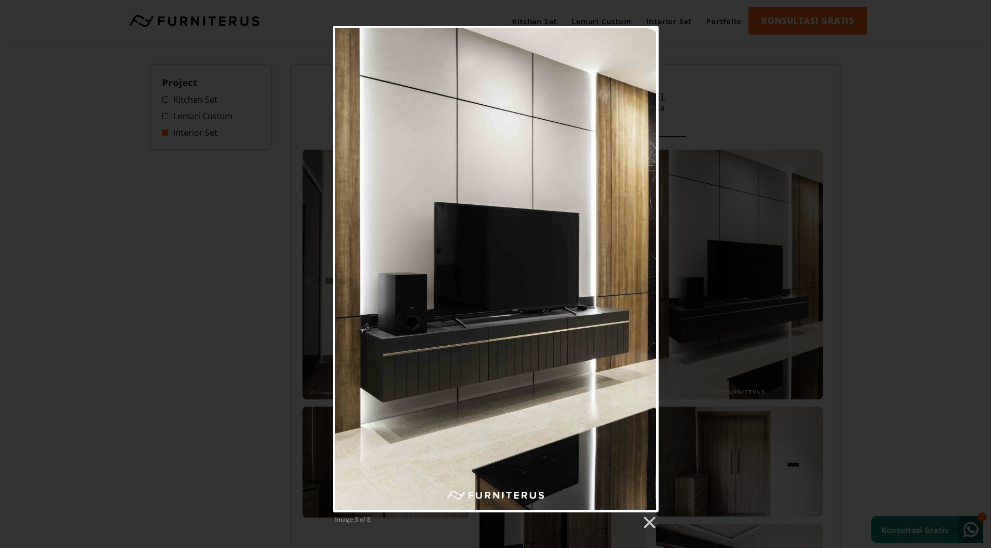
click at [221, 356] on div "Image 3 of 8" at bounding box center [495, 278] width 991 height 505
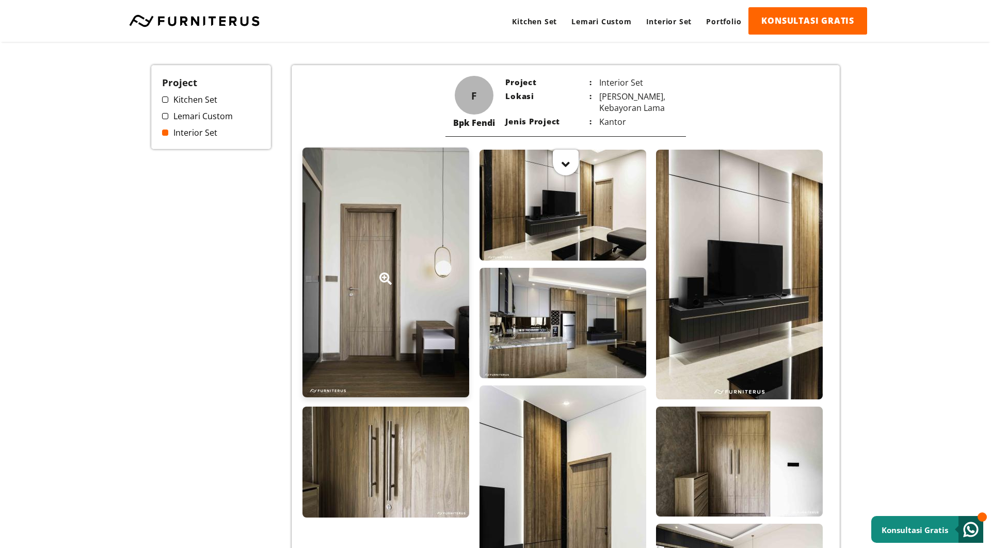
click at [391, 332] on div at bounding box center [385, 273] width 167 height 250
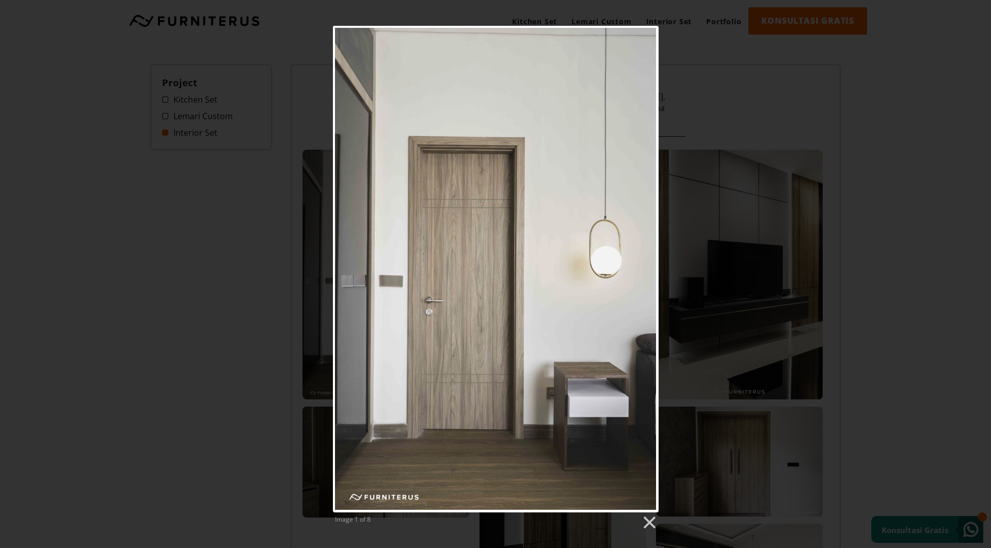
click at [181, 236] on div "Image 1 of 8" at bounding box center [495, 278] width 991 height 505
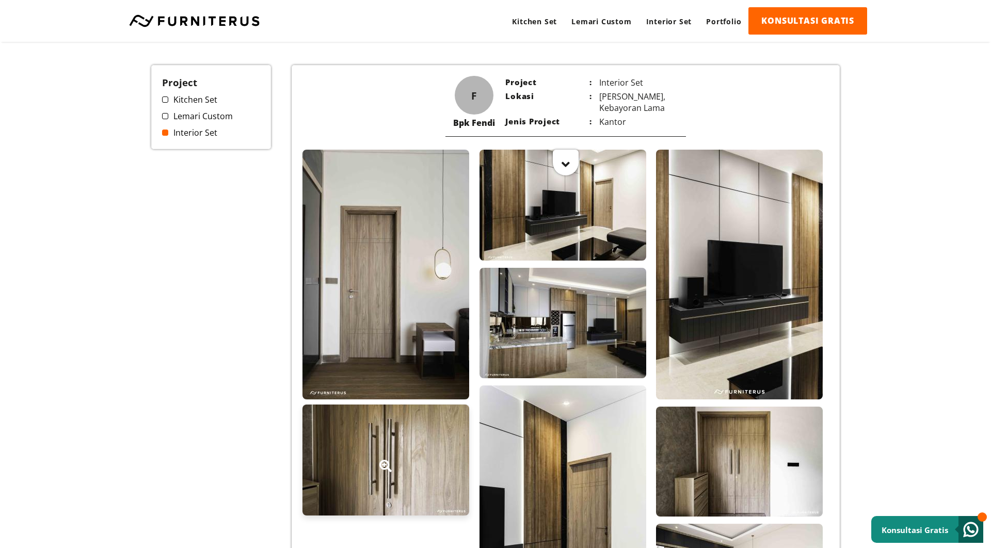
click at [358, 444] on div at bounding box center [385, 459] width 167 height 111
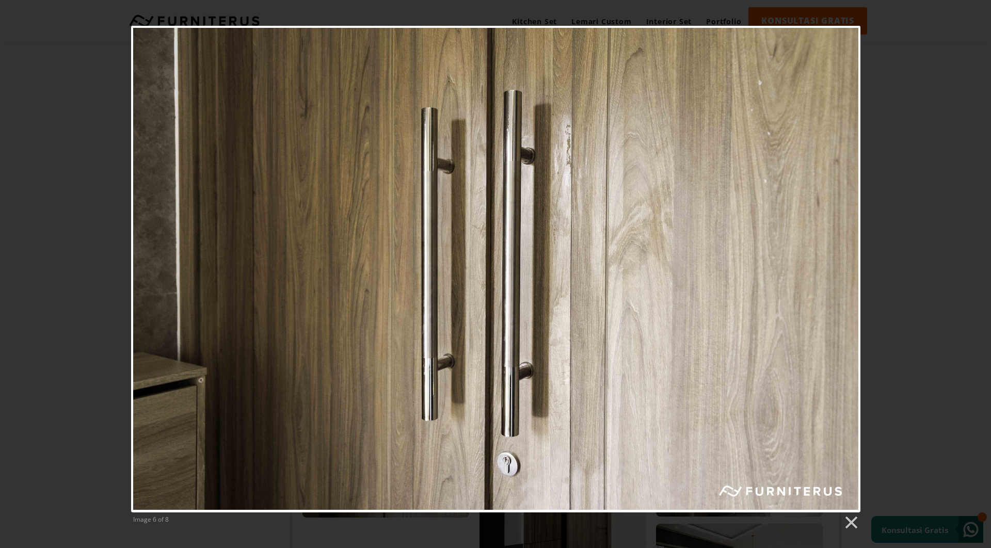
click at [977, 207] on div "Image 6 of 8" at bounding box center [495, 278] width 991 height 505
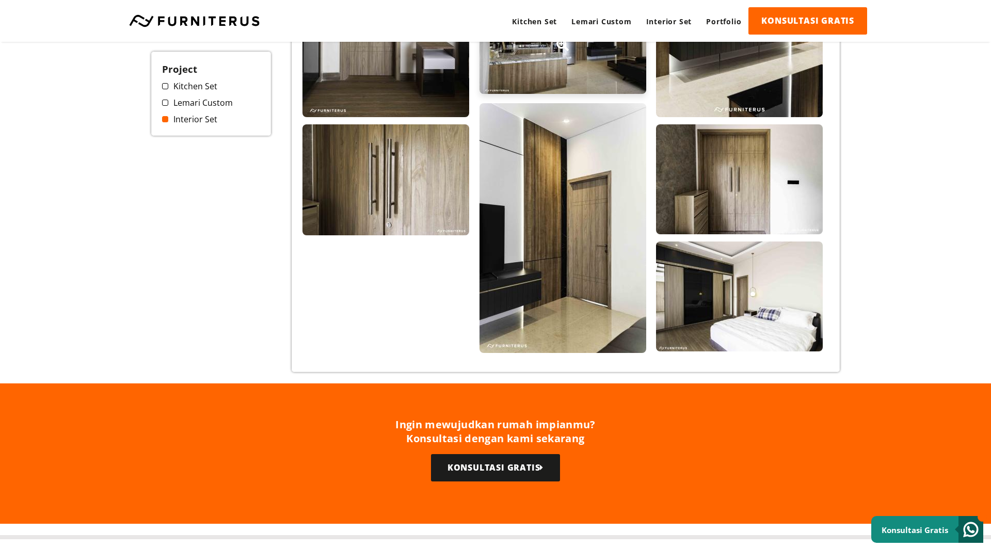
scroll to position [473, 0]
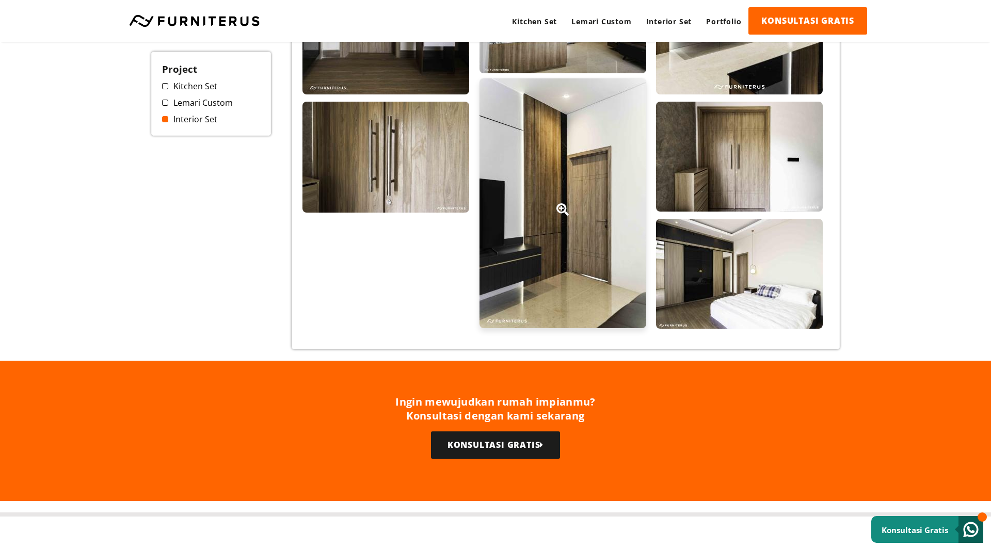
click at [579, 252] on div at bounding box center [562, 203] width 167 height 250
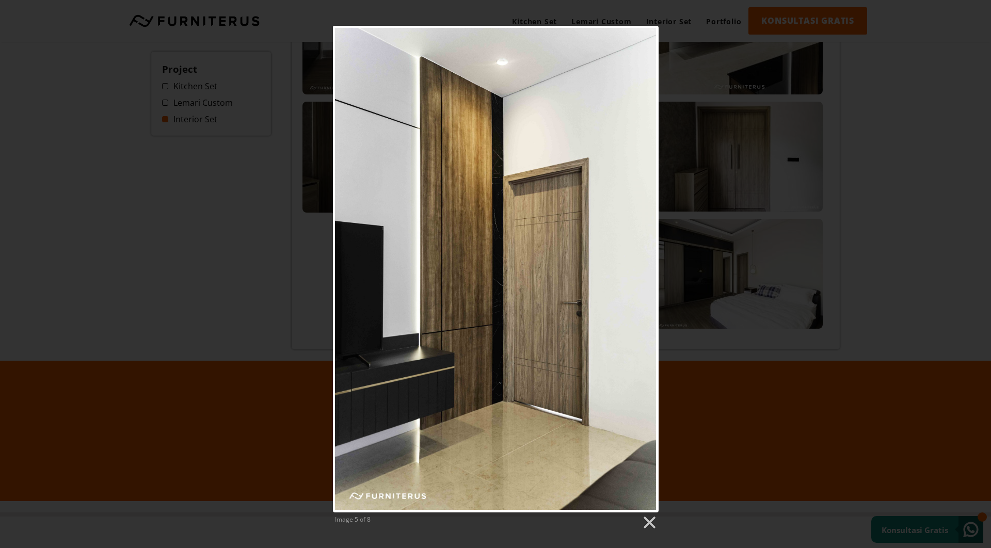
click at [228, 222] on div "Image 5 of 8" at bounding box center [495, 278] width 991 height 505
